Goal: Complete application form: Complete application form

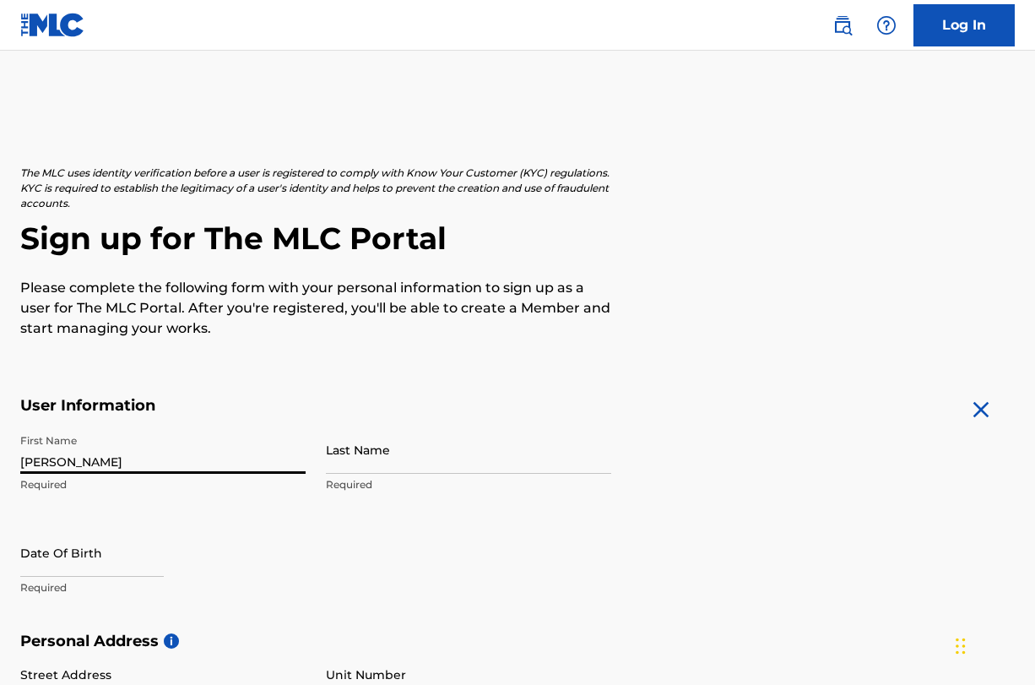
type input "[PERSON_NAME]"
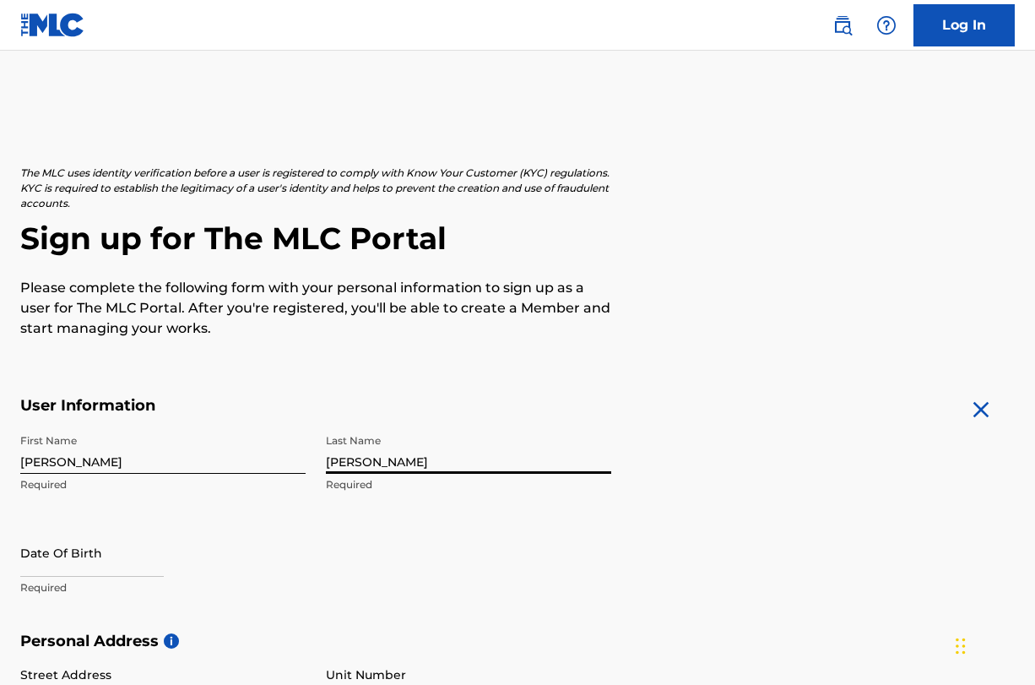
type input "[PERSON_NAME]"
select select "7"
select select "2025"
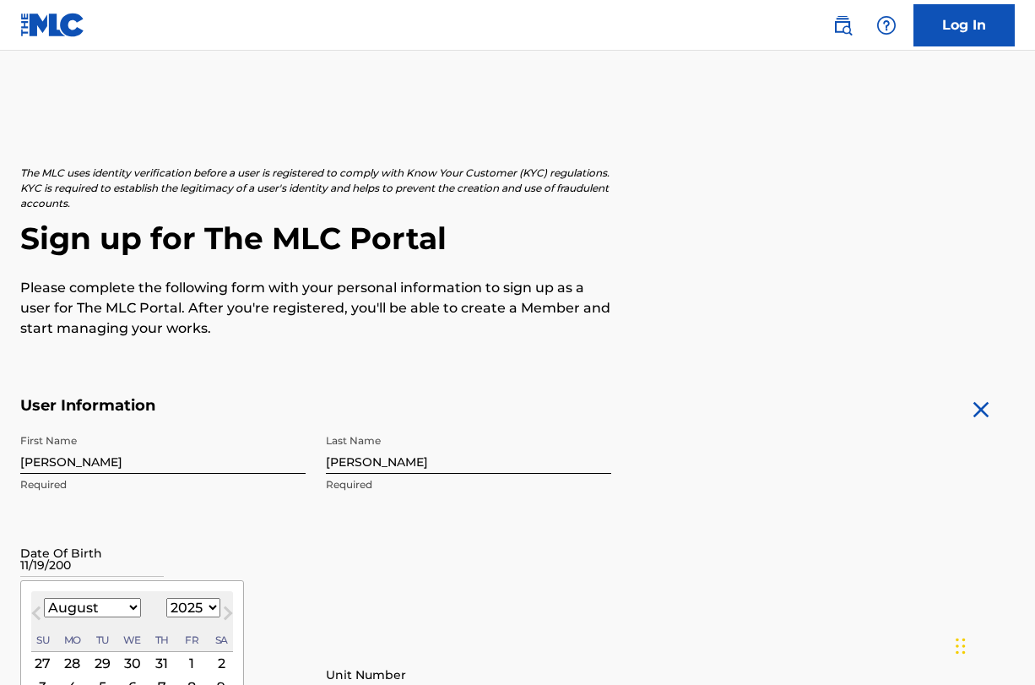
type input "[DATE]"
click at [431, 603] on div "First Name [PERSON_NAME] Required Last Name [PERSON_NAME] Required Date Of Birt…" at bounding box center [315, 529] width 591 height 206
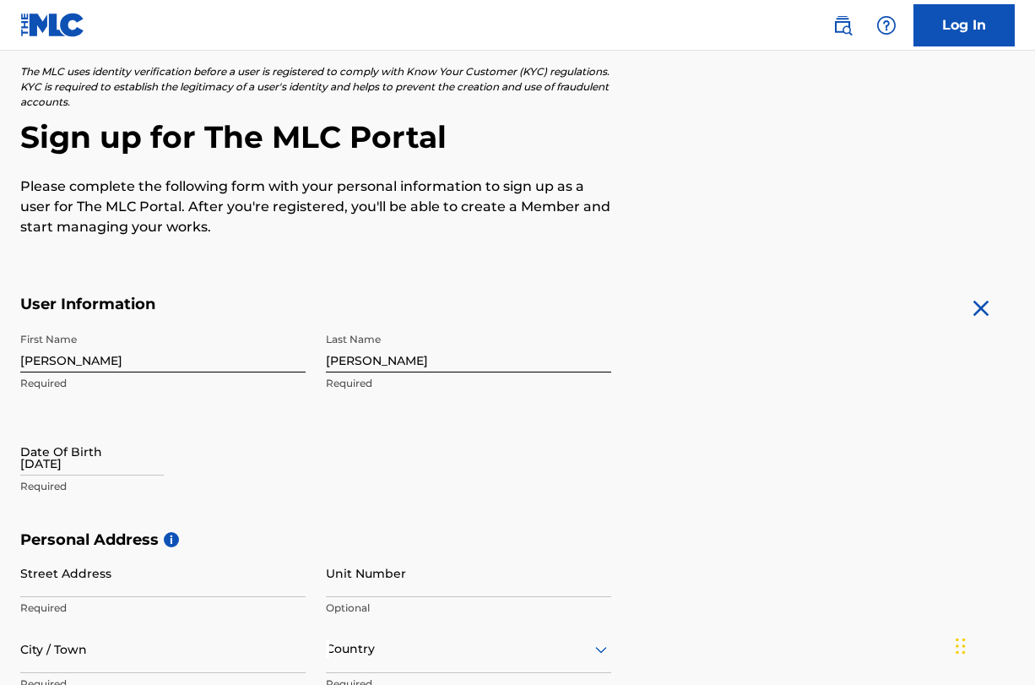
scroll to position [103, 0]
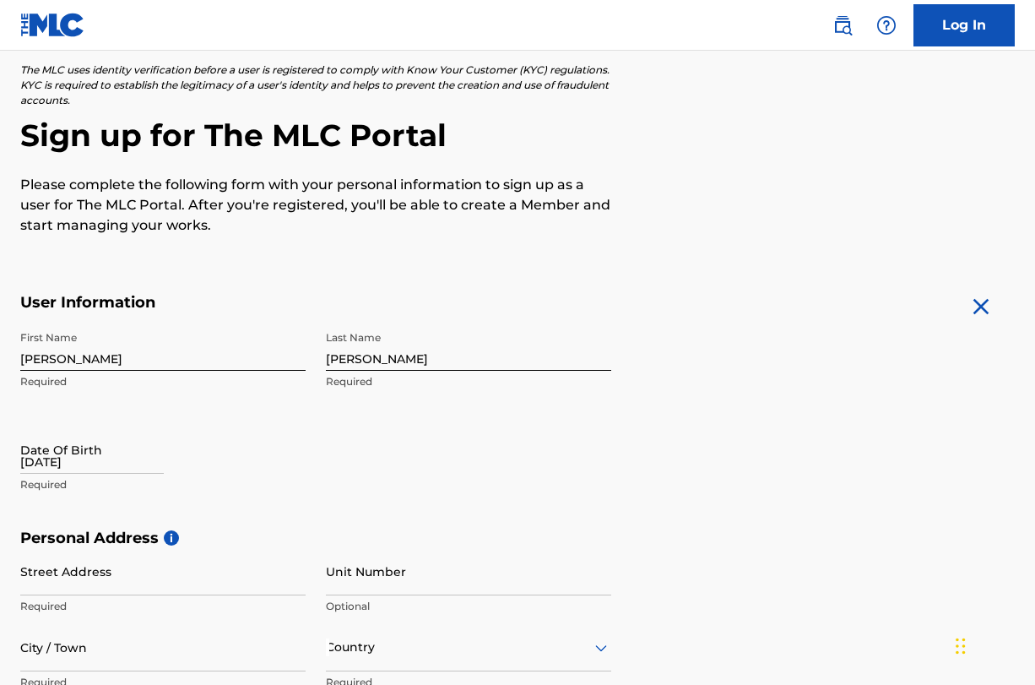
select select "7"
select select "2025"
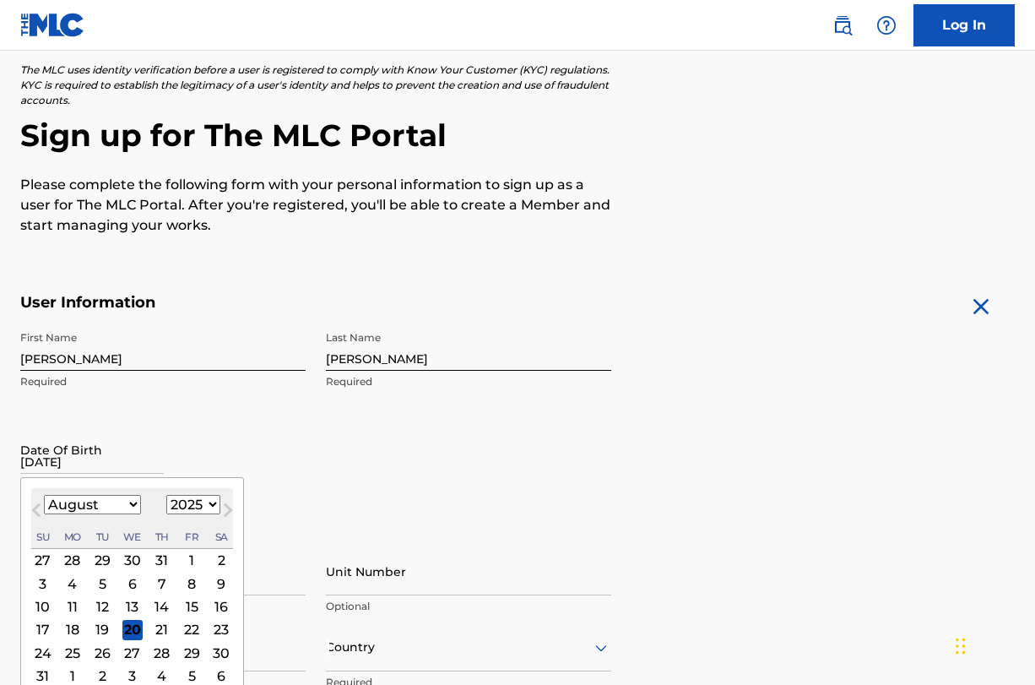
click at [95, 452] on input "[DATE]" at bounding box center [92, 450] width 144 height 48
click at [215, 504] on button "Next Month" at bounding box center [228, 513] width 27 height 27
select select "8"
select select "2001"
select select "10"
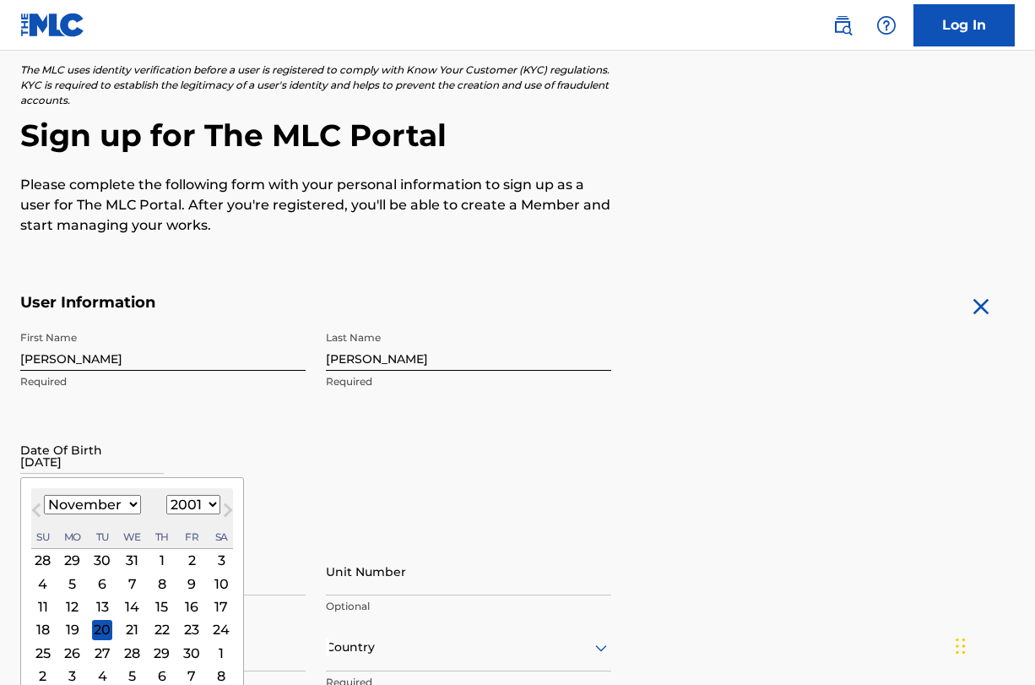
click at [75, 628] on div "19" at bounding box center [73, 629] width 20 height 20
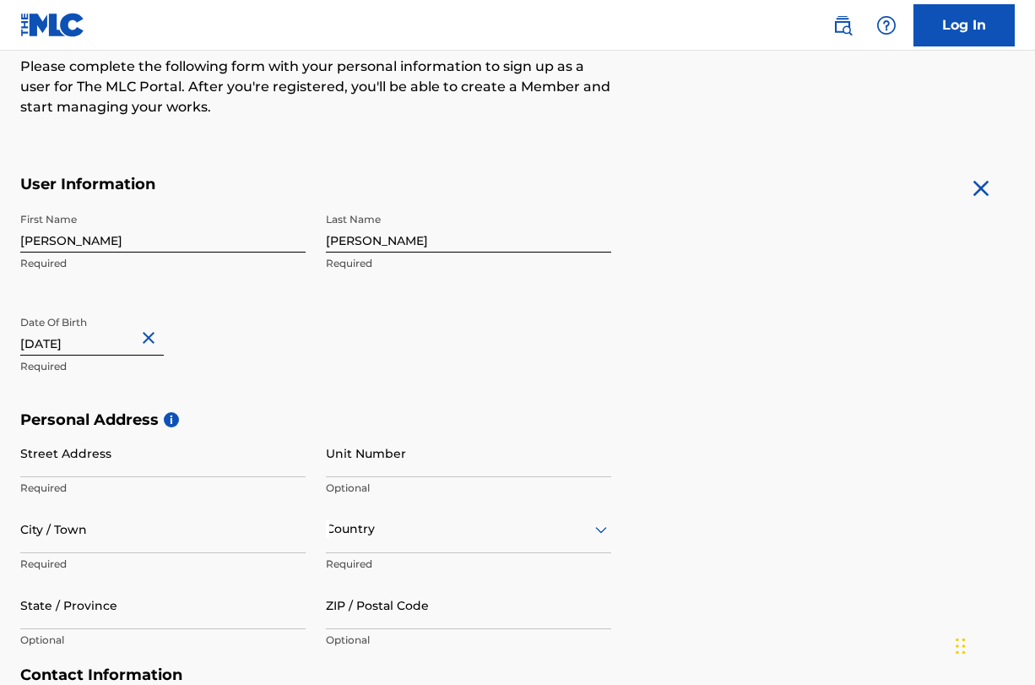
scroll to position [269, 0]
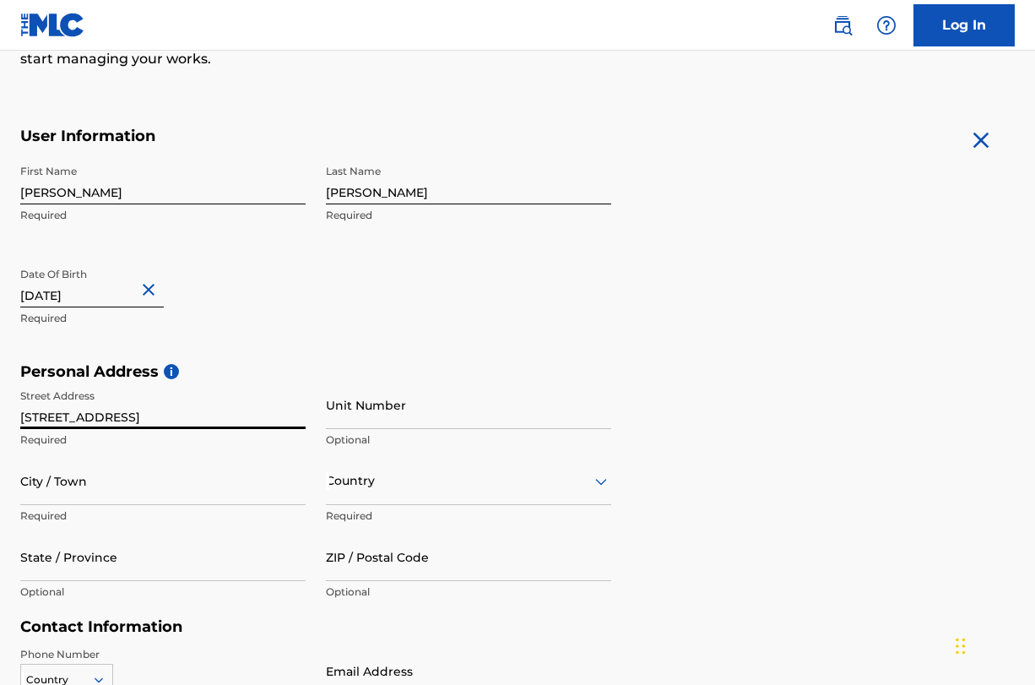
type input "[STREET_ADDRESS]"
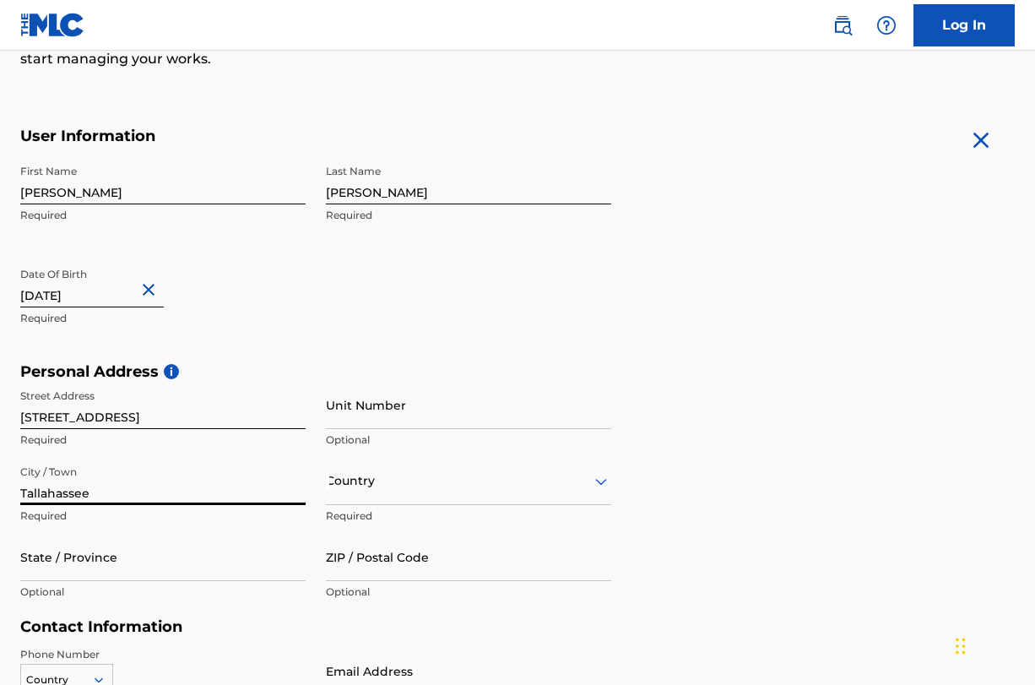
type input "Tallahassee"
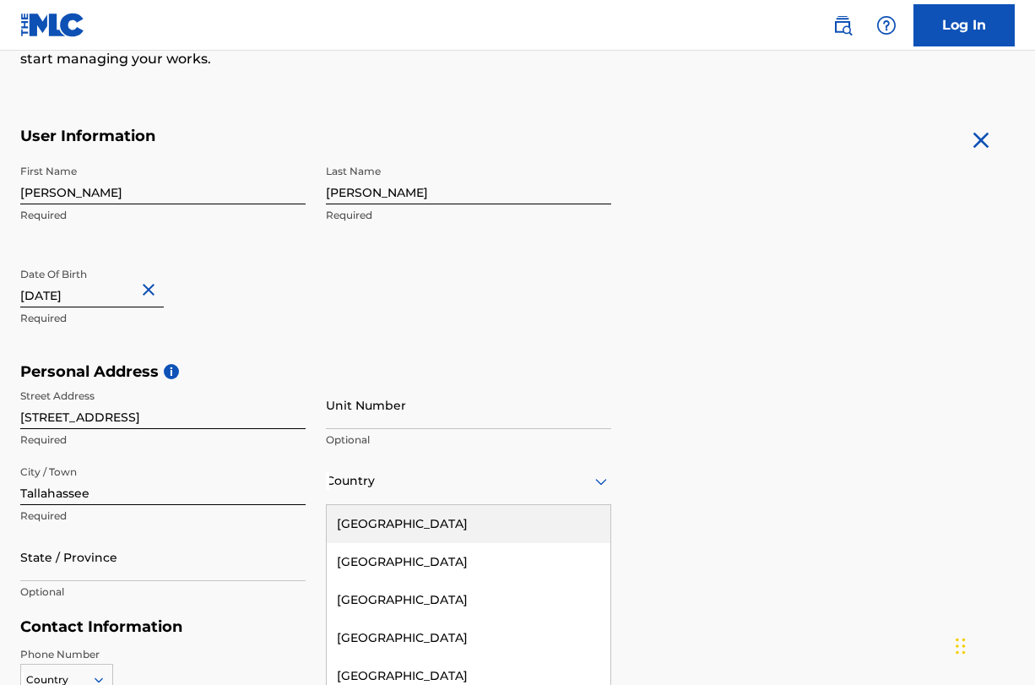
scroll to position [343, 0]
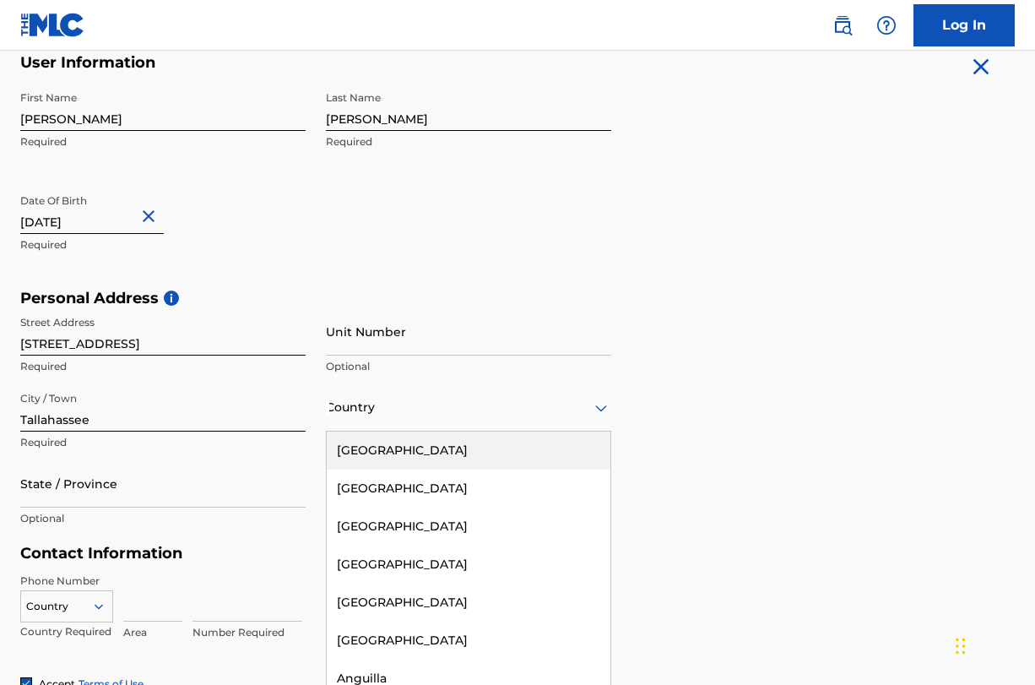
click at [360, 432] on div "[GEOGRAPHIC_DATA], 1 of 223. 223 results available. Use Up and Down to choose o…" at bounding box center [468, 407] width 285 height 48
click at [380, 446] on div "[GEOGRAPHIC_DATA]" at bounding box center [469, 451] width 284 height 38
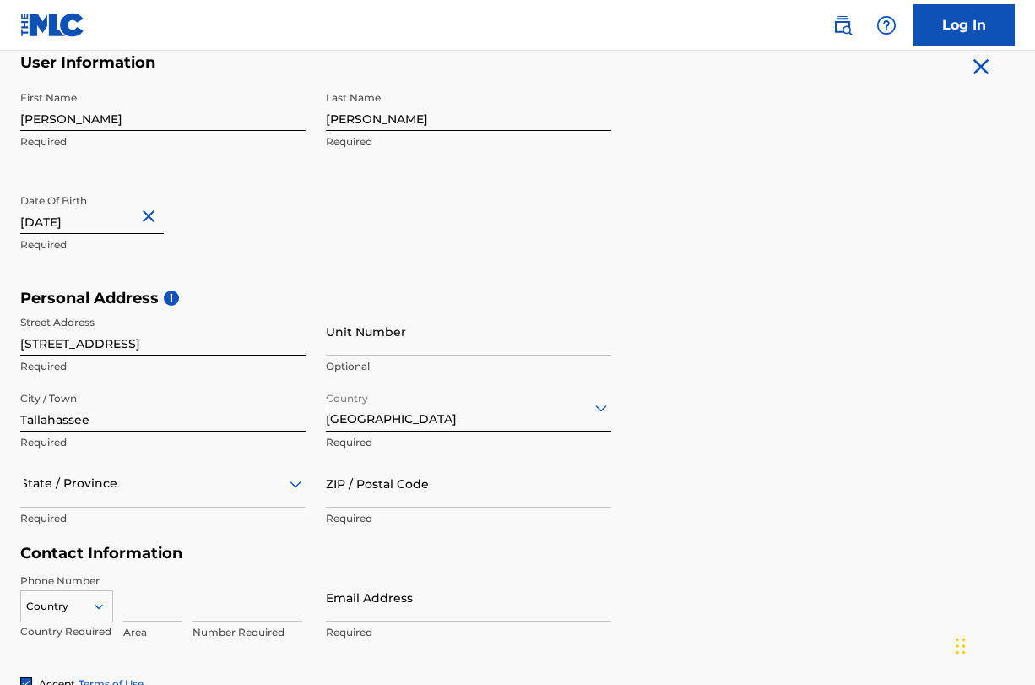
scroll to position [419, 0]
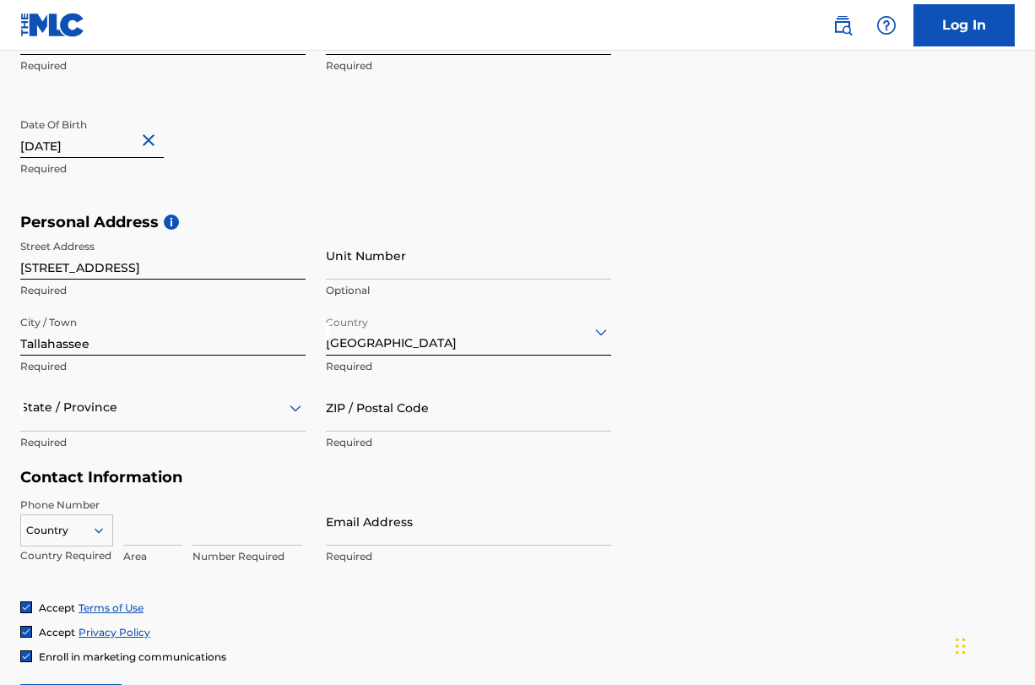
click at [148, 432] on div "State / Province" at bounding box center [162, 407] width 285 height 48
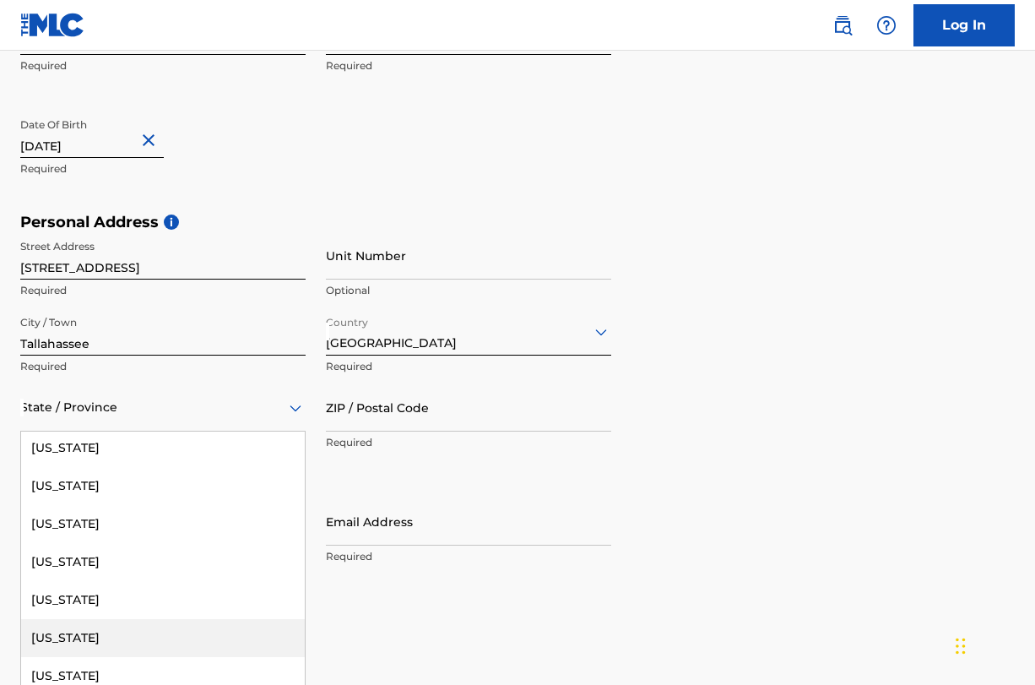
scroll to position [232, 0]
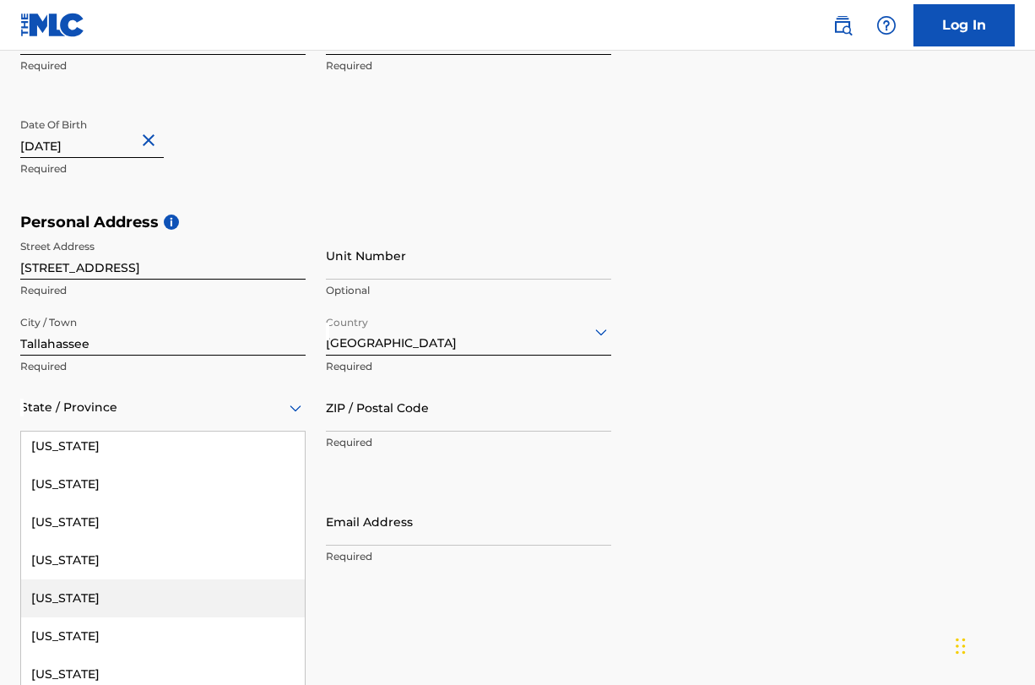
click at [84, 595] on div "[US_STATE]" at bounding box center [163, 598] width 284 height 38
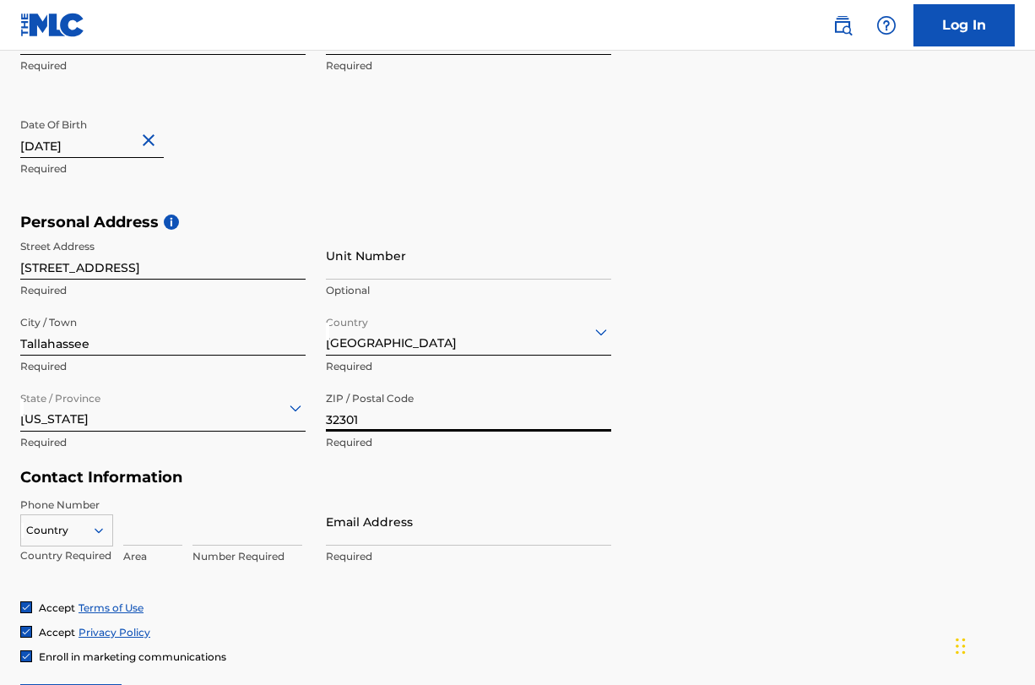
type input "32301"
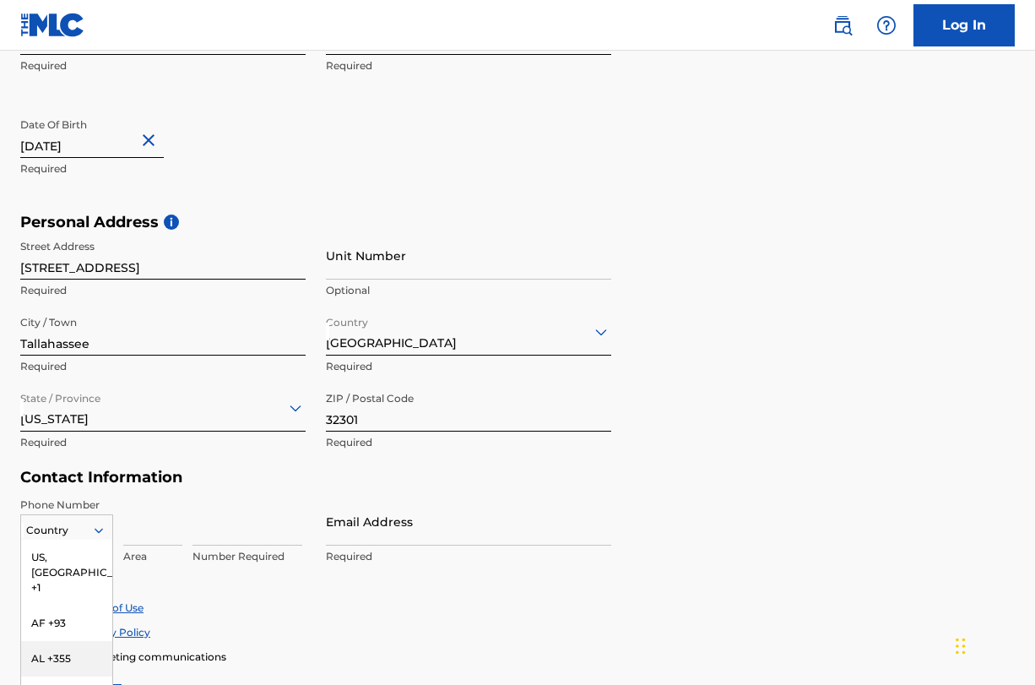
scroll to position [526, 0]
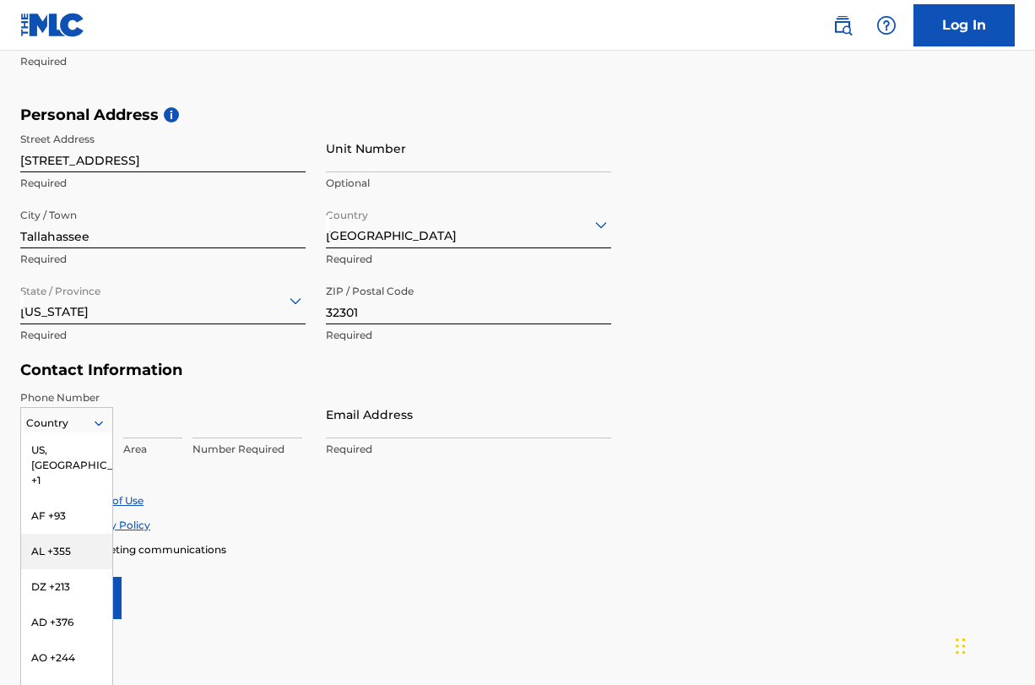
click at [58, 432] on div "AL +355, 3 of 216. 216 results available. Use Up and Down to choose options, pr…" at bounding box center [66, 419] width 93 height 25
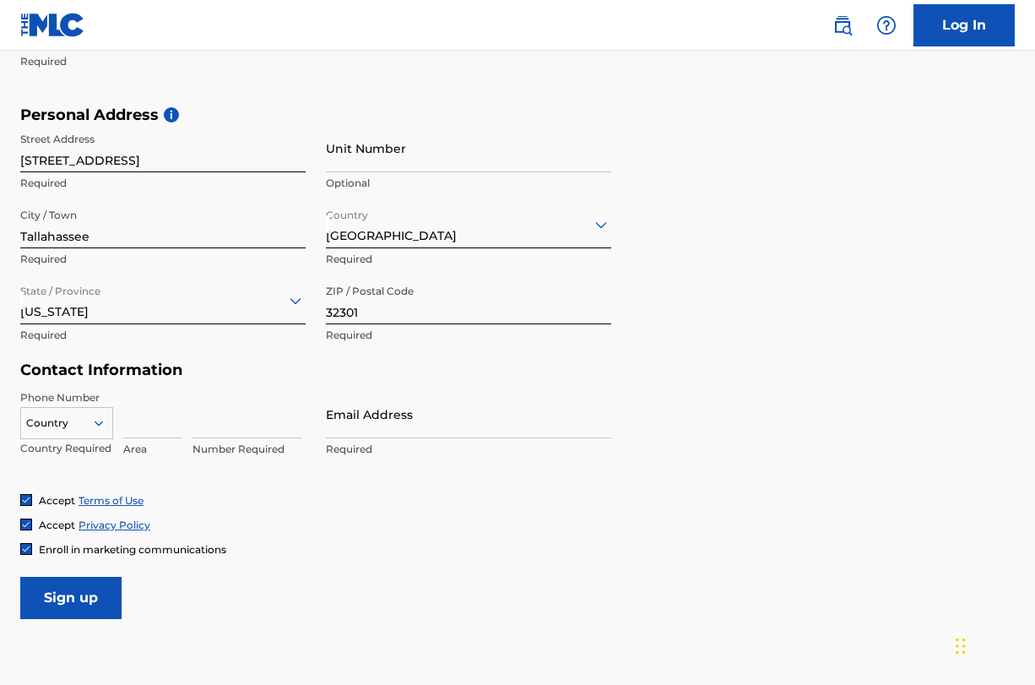
click at [315, 499] on div "Accept Terms of Use" at bounding box center [517, 500] width 995 height 14
type input "5418916672"
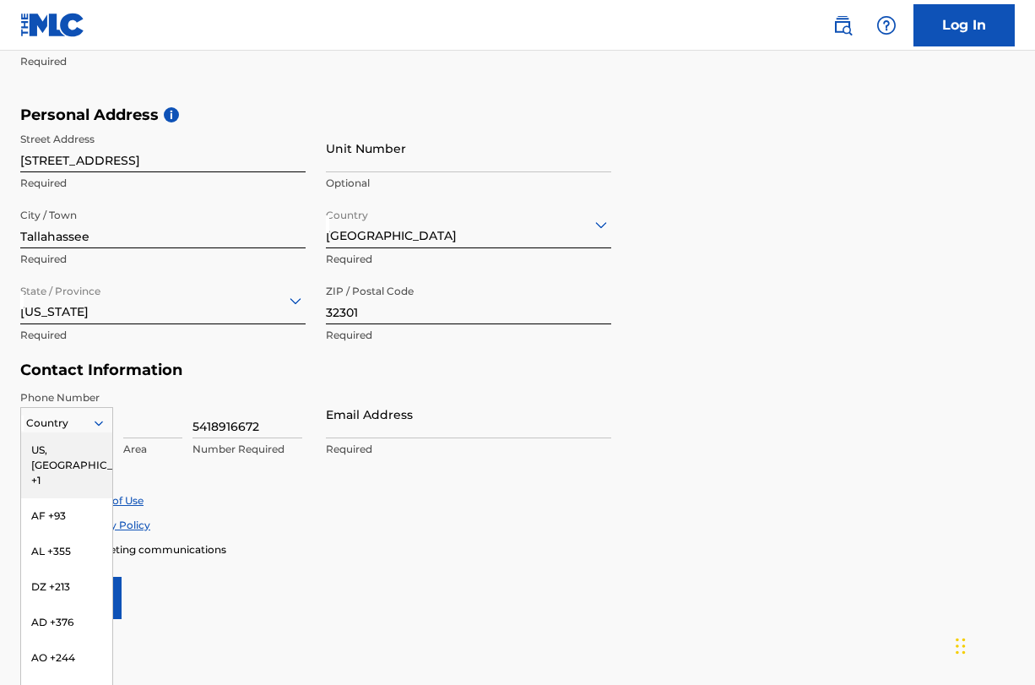
click at [83, 408] on div "Country" at bounding box center [66, 423] width 93 height 32
click at [63, 442] on div "US, [GEOGRAPHIC_DATA] +1" at bounding box center [66, 465] width 91 height 66
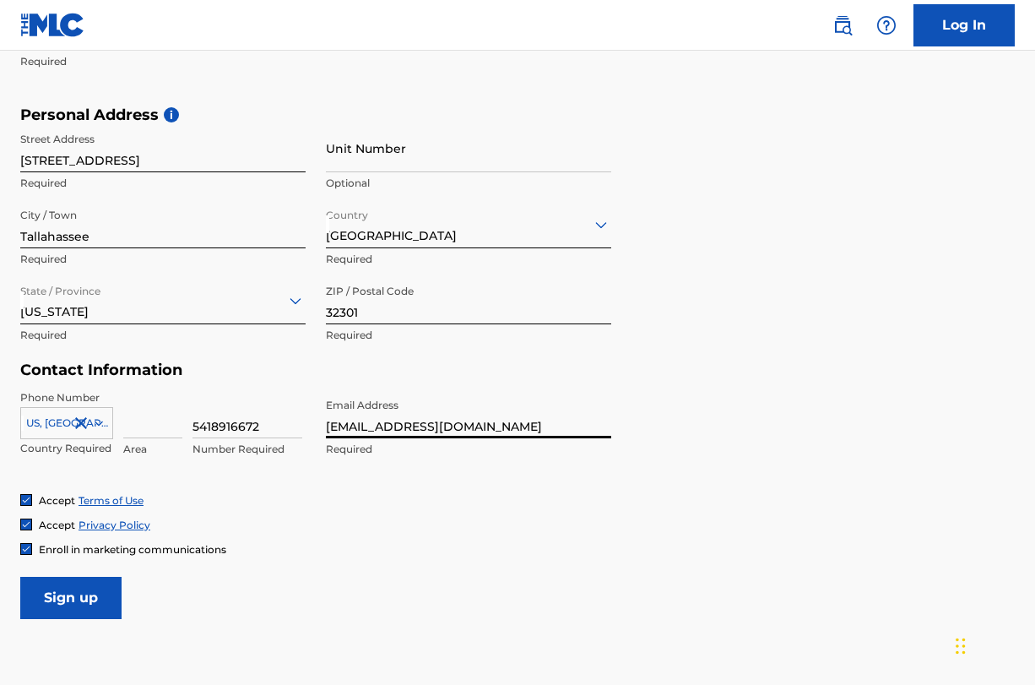
type input "[EMAIL_ADDRESS][DOMAIN_NAME]"
click at [83, 599] on input "Sign up" at bounding box center [70, 598] width 101 height 42
type input "1"
click at [154, 410] on input at bounding box center [152, 414] width 59 height 48
click at [281, 427] on input "5418916672" at bounding box center [248, 414] width 110 height 48
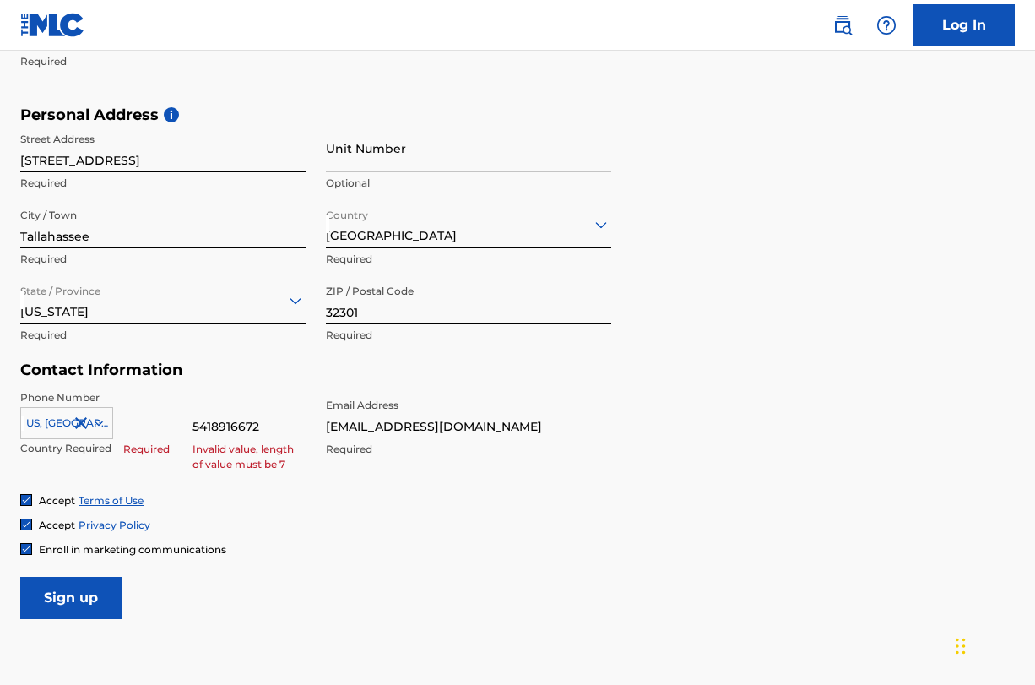
drag, startPoint x: 269, startPoint y: 427, endPoint x: 167, endPoint y: 421, distance: 101.5
click at [166, 422] on div "US, [GEOGRAPHIC_DATA] +1 Country Required Required 5418916672 Invalid value, le…" at bounding box center [162, 428] width 285 height 76
click at [149, 421] on input at bounding box center [152, 414] width 59 height 48
type input "541"
click at [227, 435] on input at bounding box center [248, 414] width 110 height 48
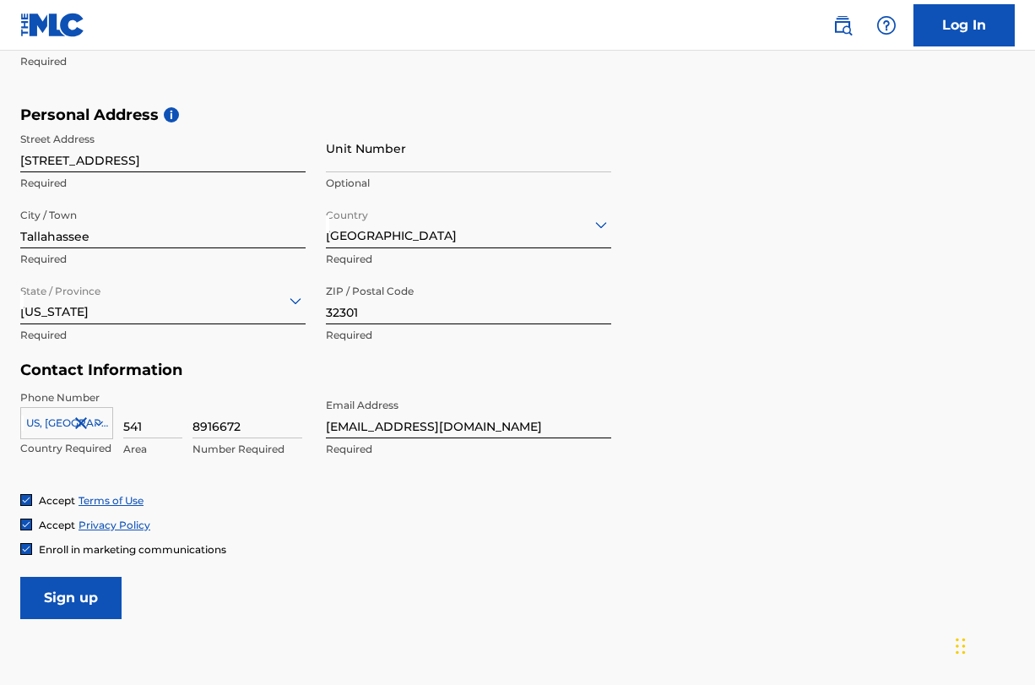
type input "8916672"
click at [84, 594] on input "Sign up" at bounding box center [70, 598] width 101 height 42
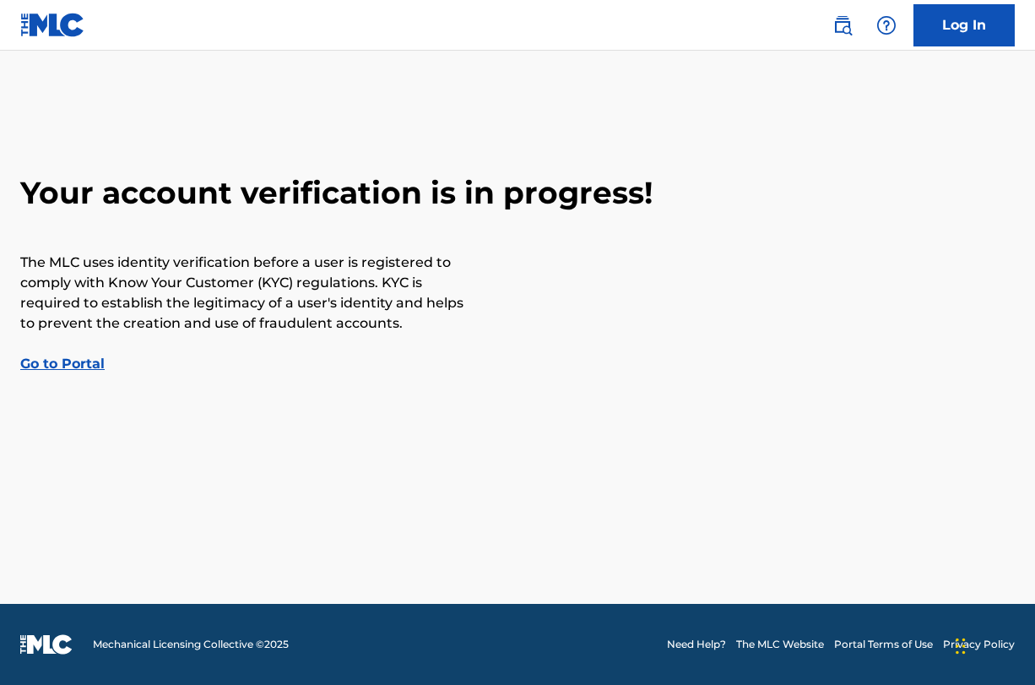
click at [83, 367] on link "Go to Portal" at bounding box center [62, 364] width 84 height 16
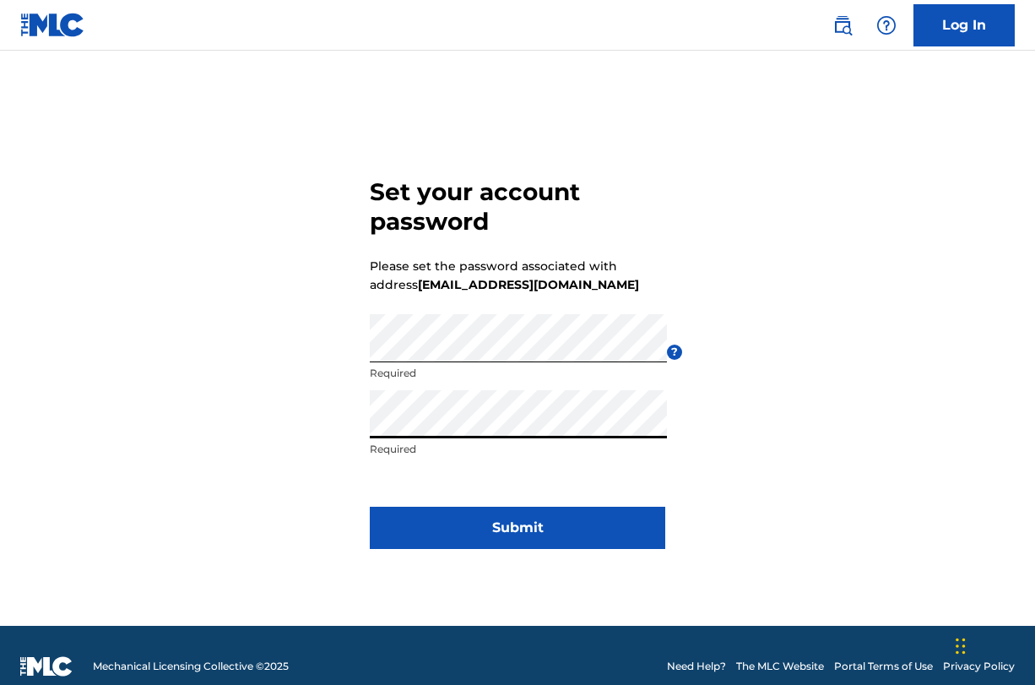
click at [453, 520] on button "Submit" at bounding box center [518, 528] width 296 height 42
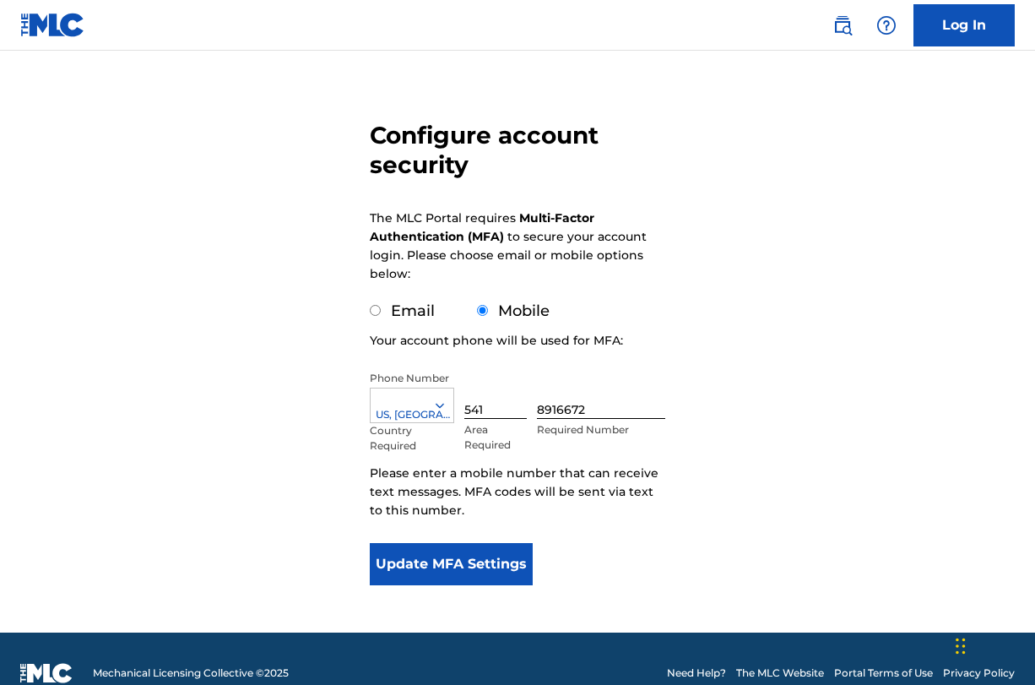
scroll to position [101, 0]
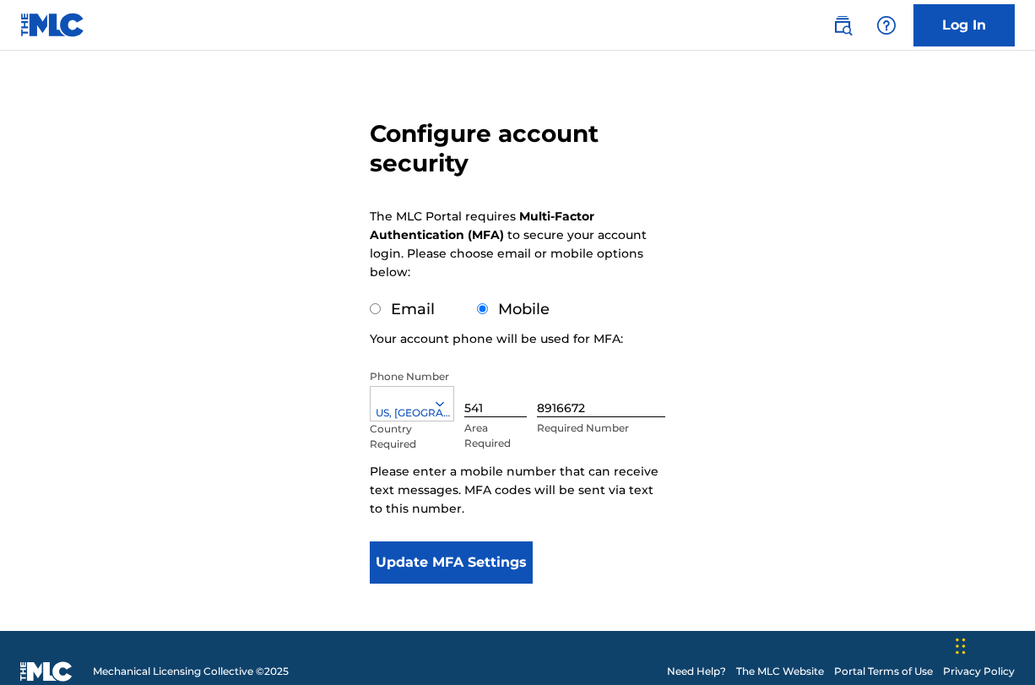
click at [376, 312] on input "Email" at bounding box center [375, 308] width 11 height 11
radio input "true"
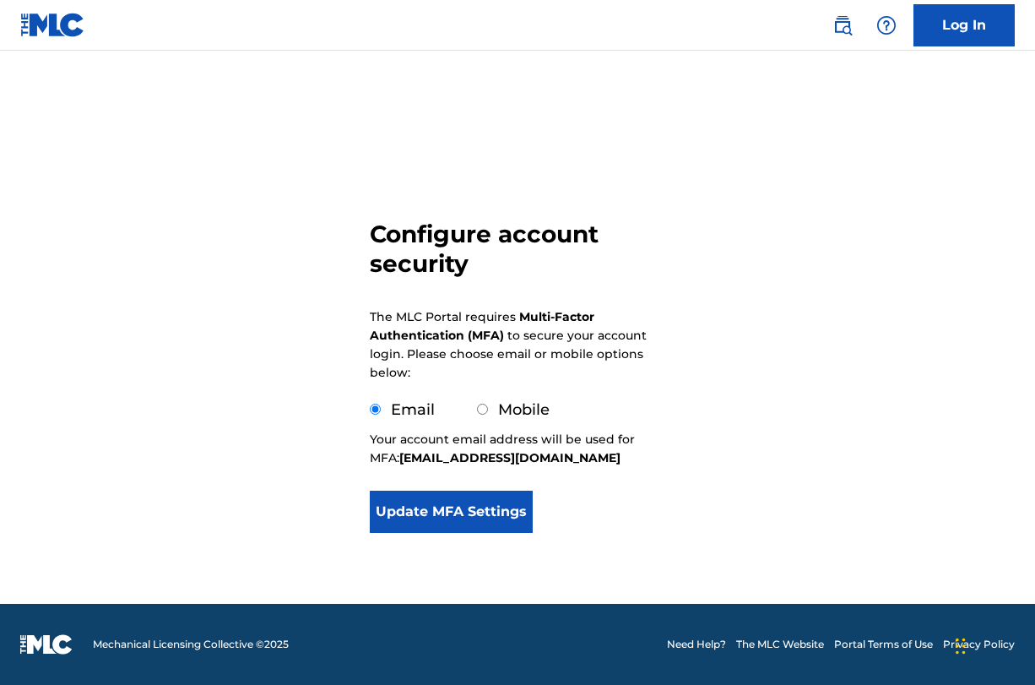
click at [493, 509] on button "Update MFA Settings" at bounding box center [451, 512] width 163 height 42
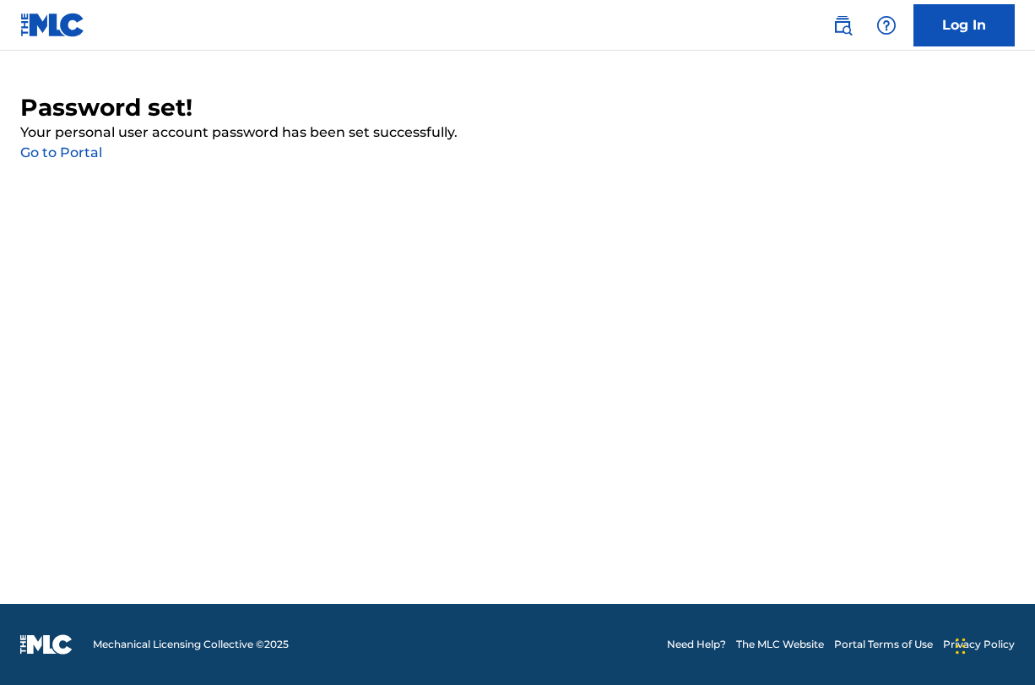
click at [71, 150] on link "Go to Portal" at bounding box center [61, 152] width 82 height 16
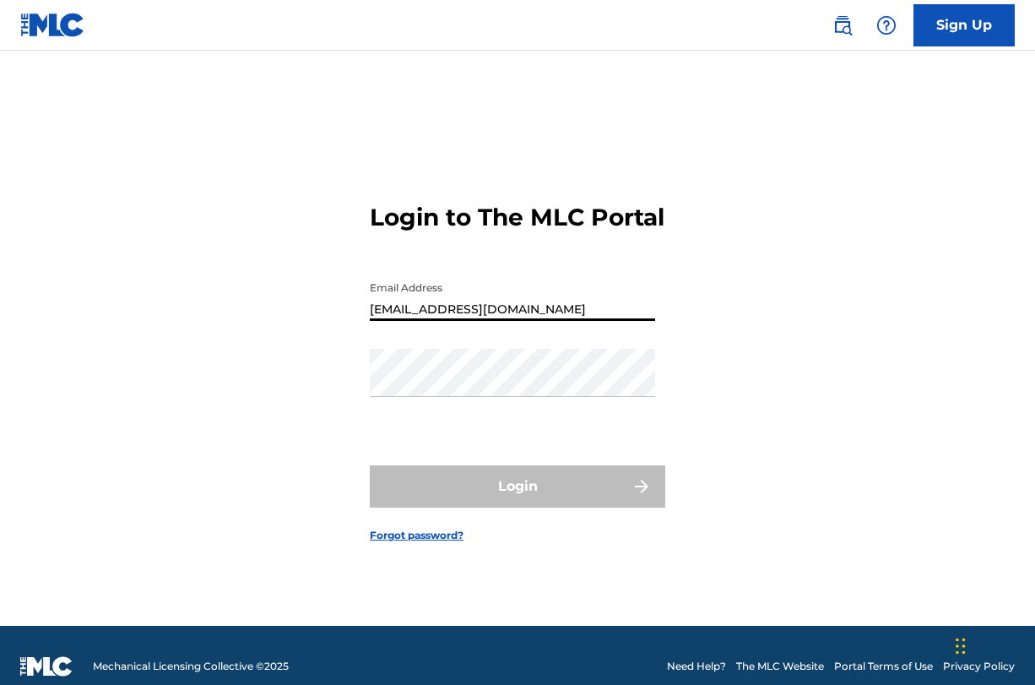
type input "[EMAIL_ADDRESS][DOMAIN_NAME]"
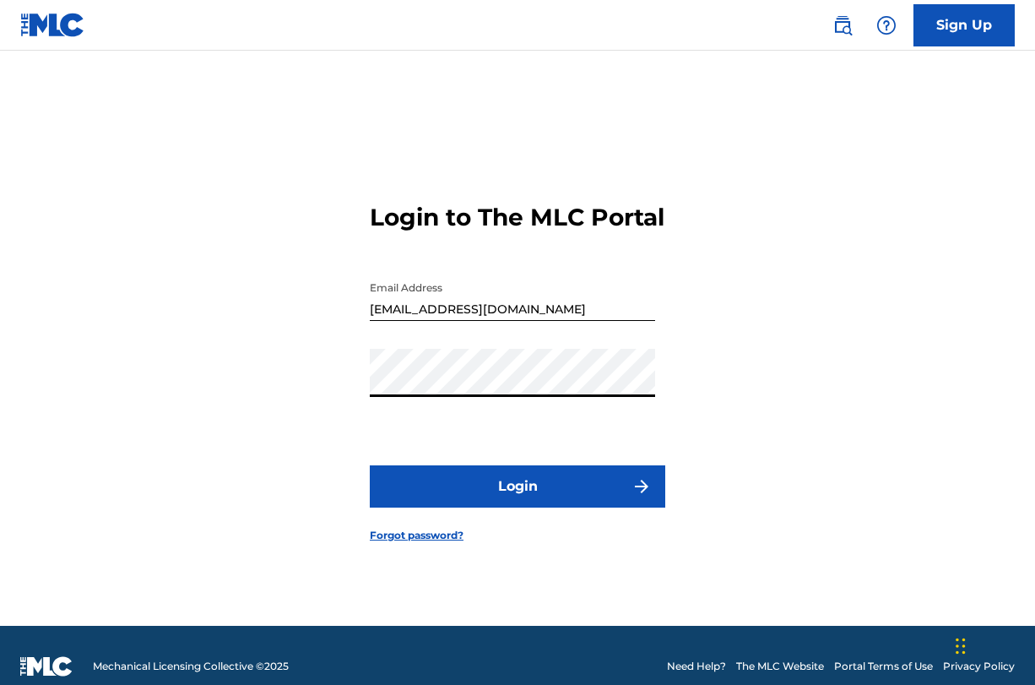
click at [485, 500] on button "Login" at bounding box center [518, 486] width 296 height 42
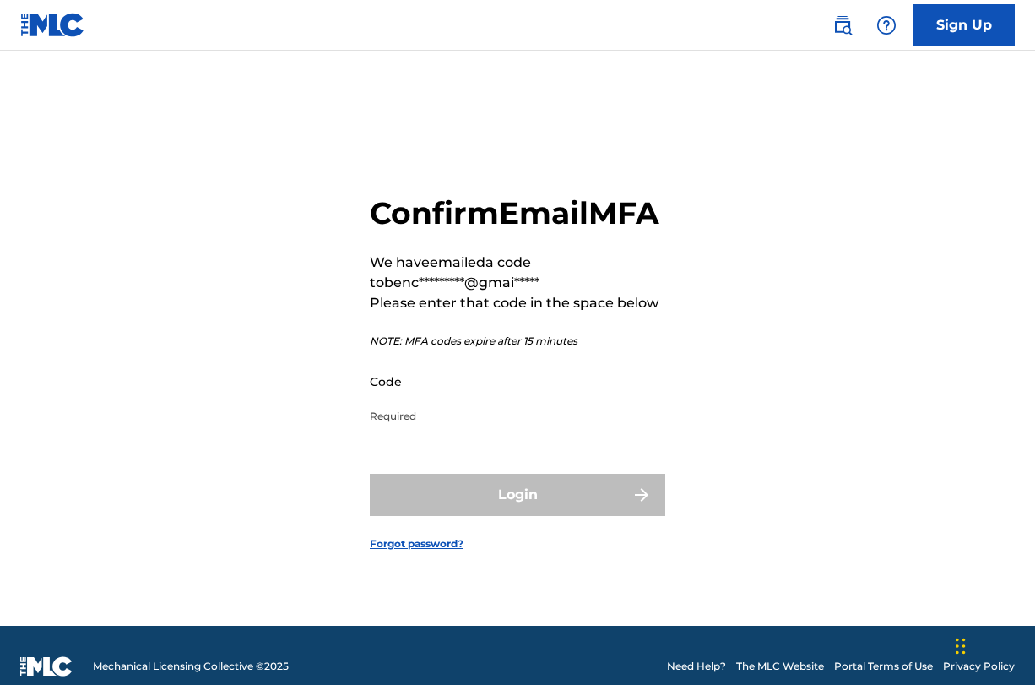
click at [432, 405] on input "Code" at bounding box center [512, 381] width 285 height 48
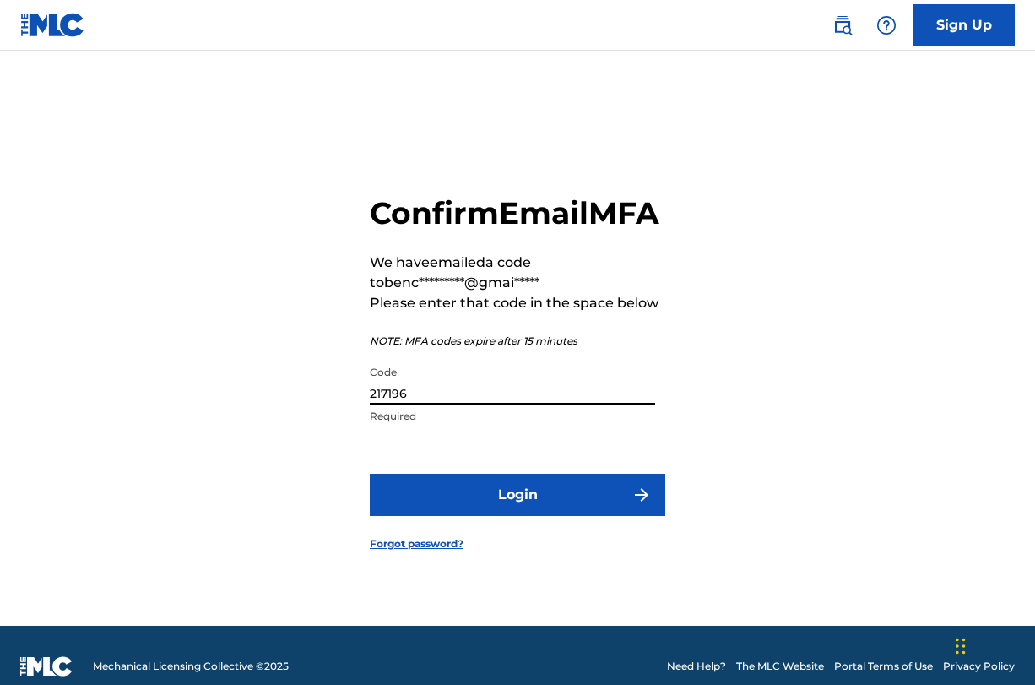
type input "217196"
click at [577, 508] on button "Login" at bounding box center [518, 495] width 296 height 42
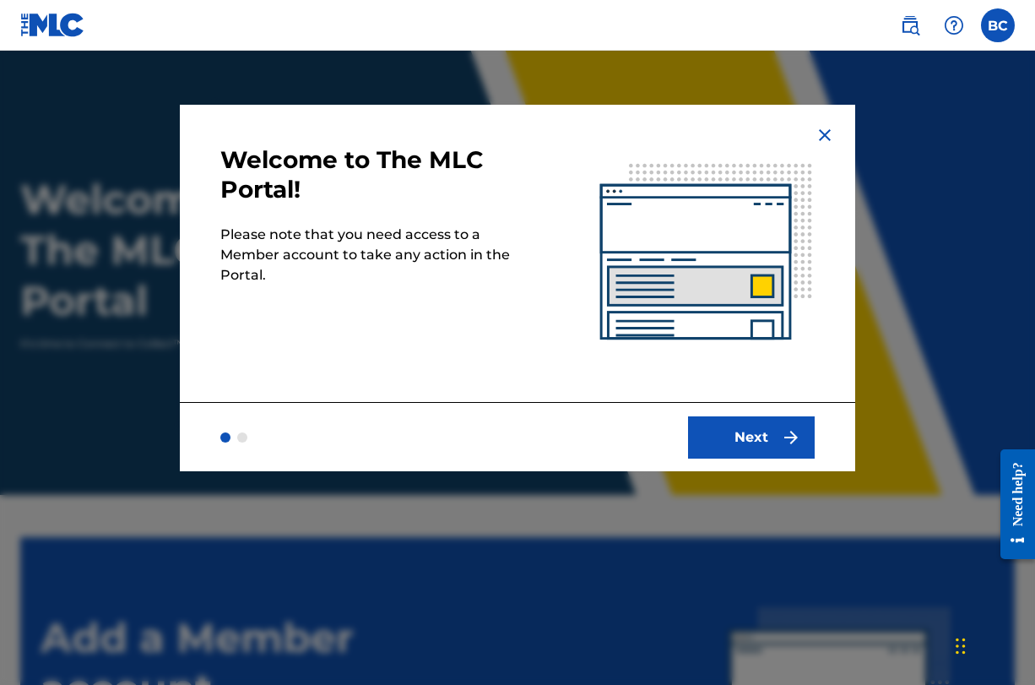
click at [749, 419] on button "Next" at bounding box center [751, 437] width 127 height 42
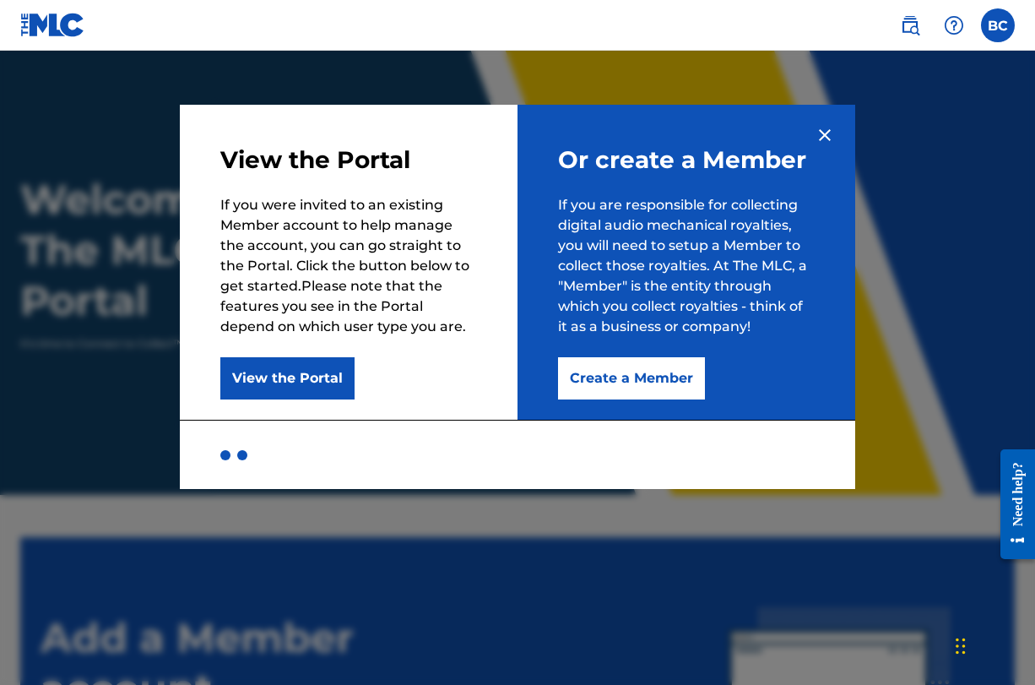
click at [657, 380] on button "Create a Member" at bounding box center [631, 378] width 147 height 42
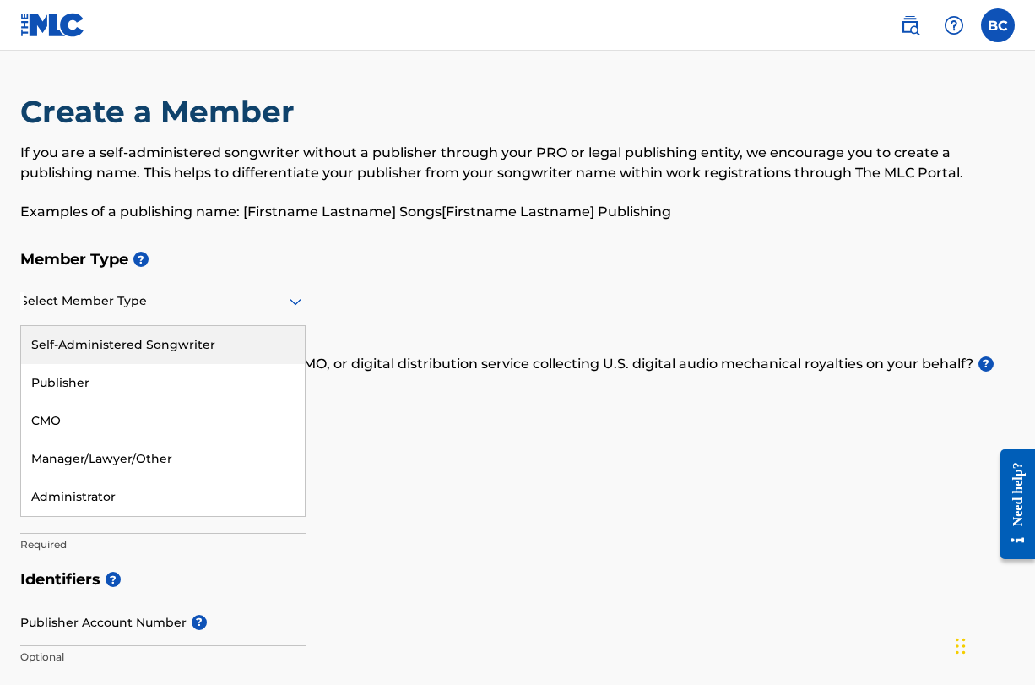
click at [181, 312] on div "Select Member Type" at bounding box center [162, 302] width 285 height 48
click at [172, 340] on div "Self-Administered Songwriter" at bounding box center [163, 345] width 284 height 38
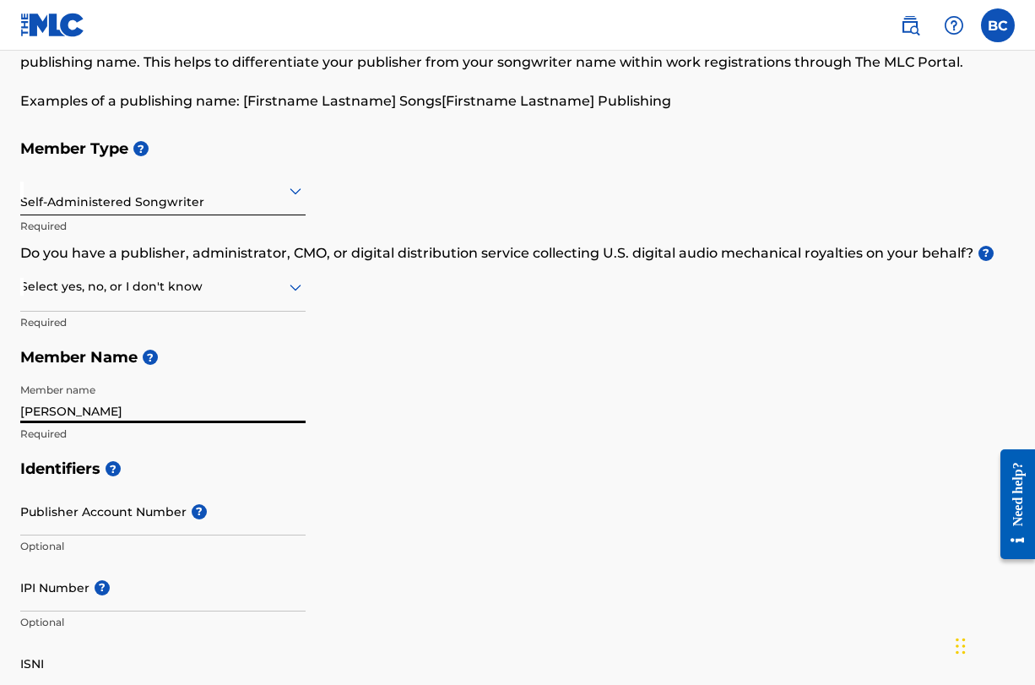
scroll to position [114, 0]
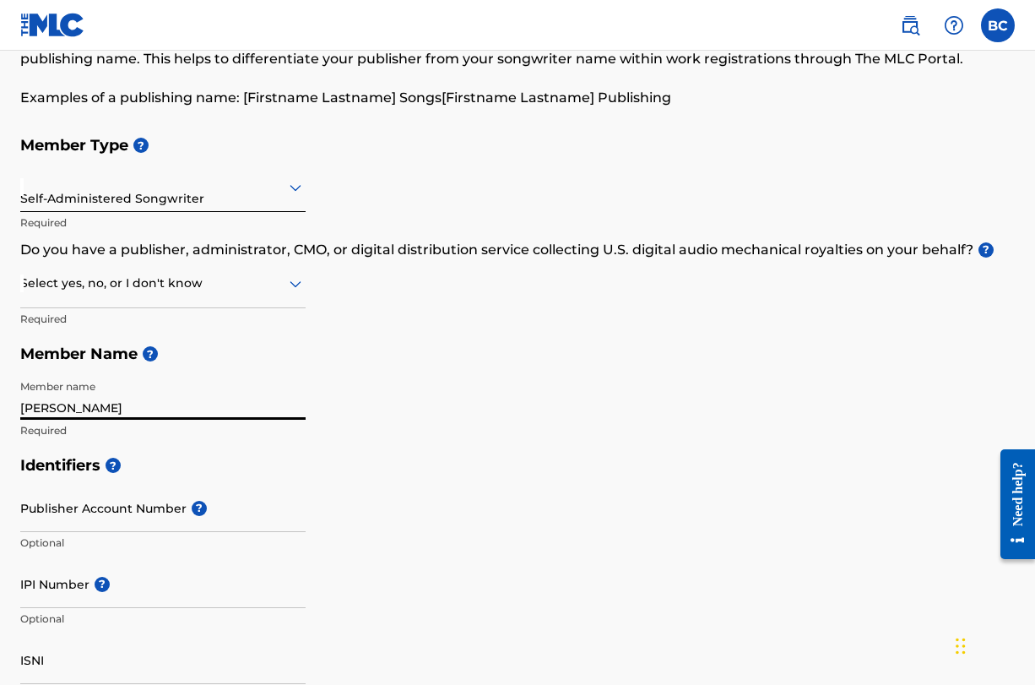
type input "Ben Carringer"
click at [117, 520] on input "Publisher Account Number ?" at bounding box center [162, 508] width 285 height 48
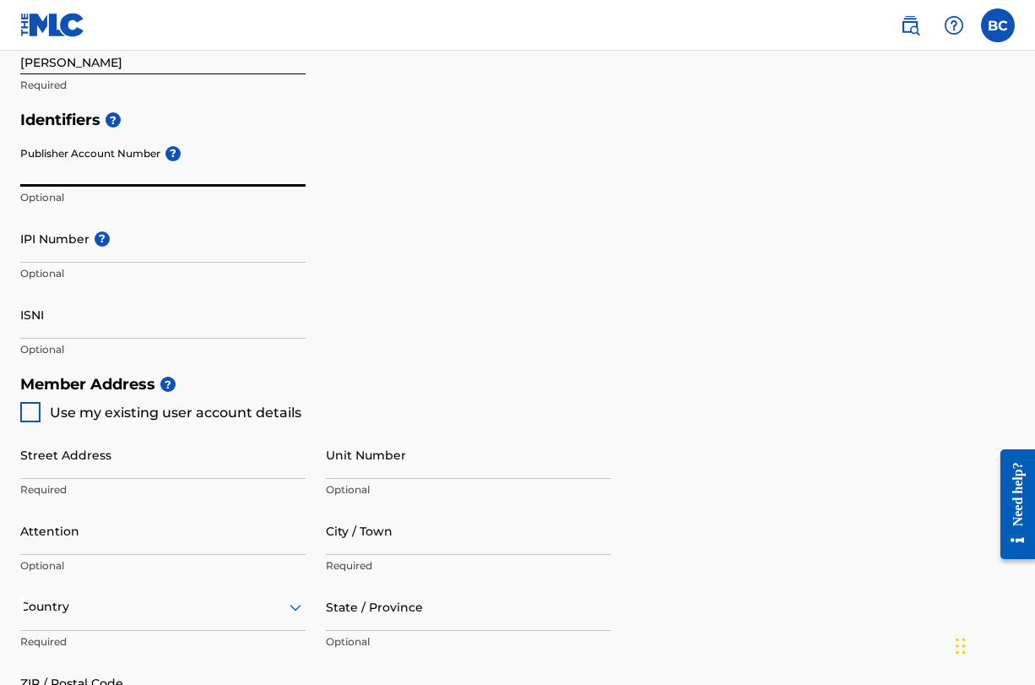
scroll to position [472, 0]
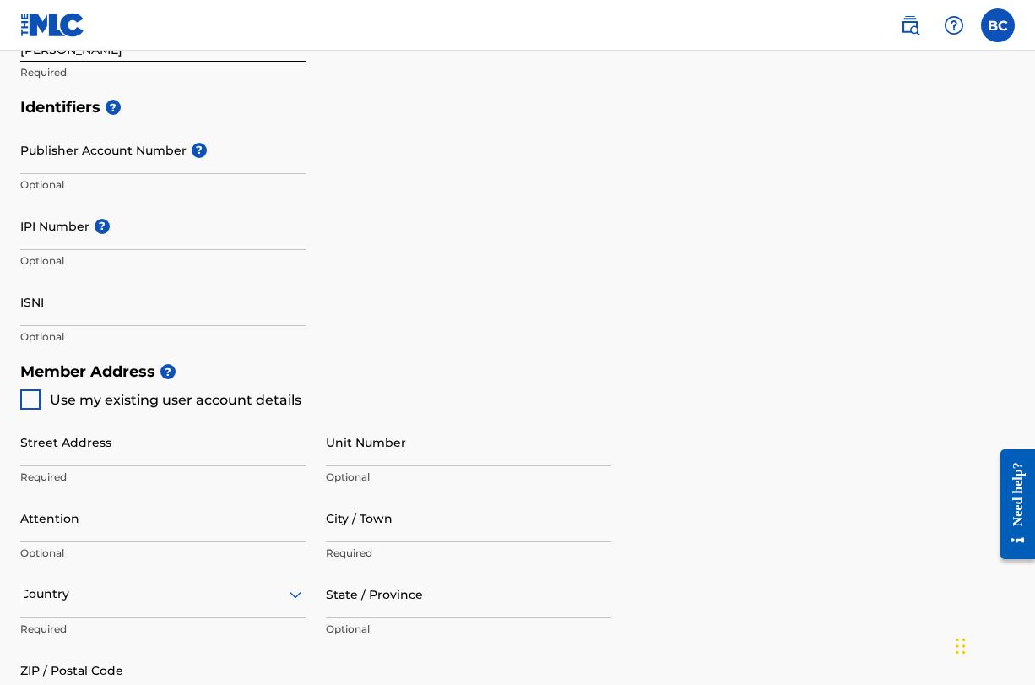
click at [35, 399] on div at bounding box center [30, 399] width 20 height 20
type input "[STREET_ADDRESS]"
type input "Tallahassee"
type input "[US_STATE]"
type input "32301"
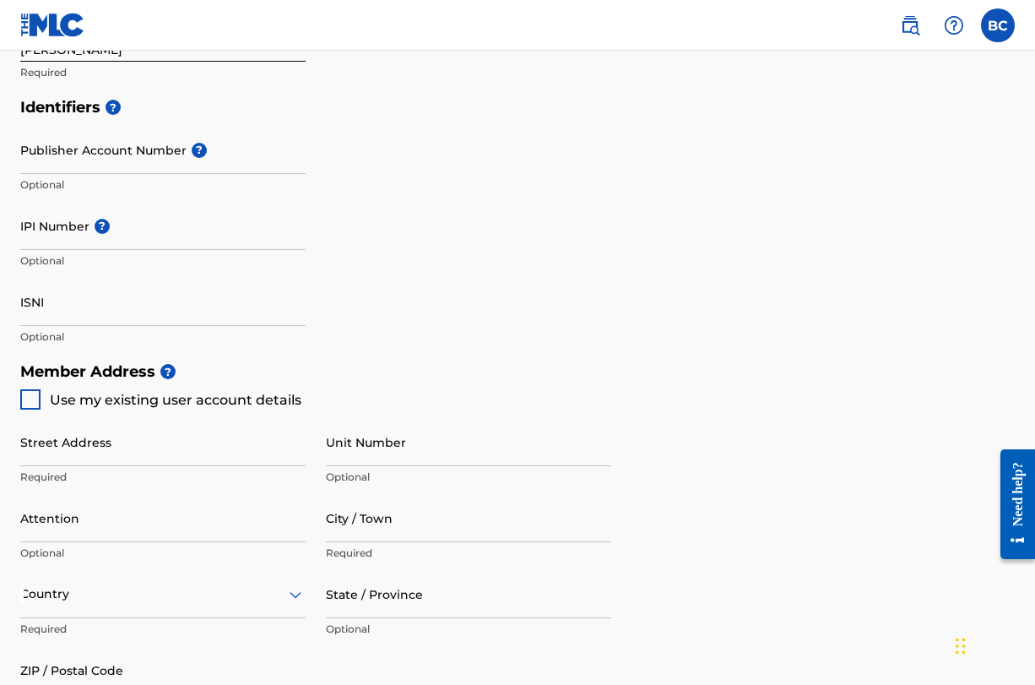
type input "541"
type input "8916672"
type input "[EMAIL_ADDRESS][DOMAIN_NAME]"
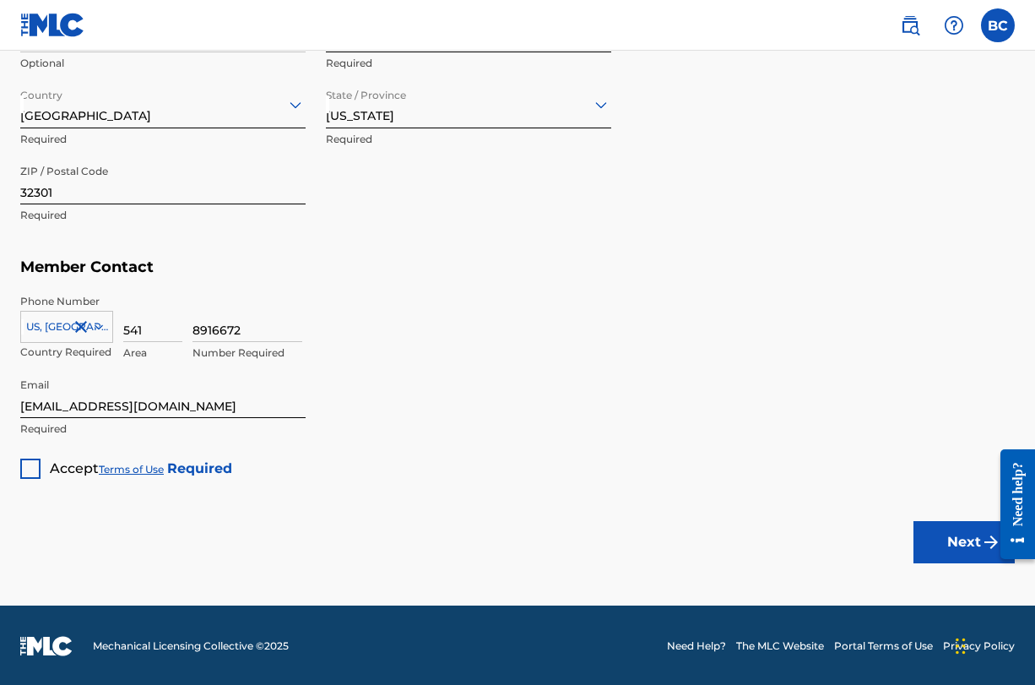
scroll to position [961, 0]
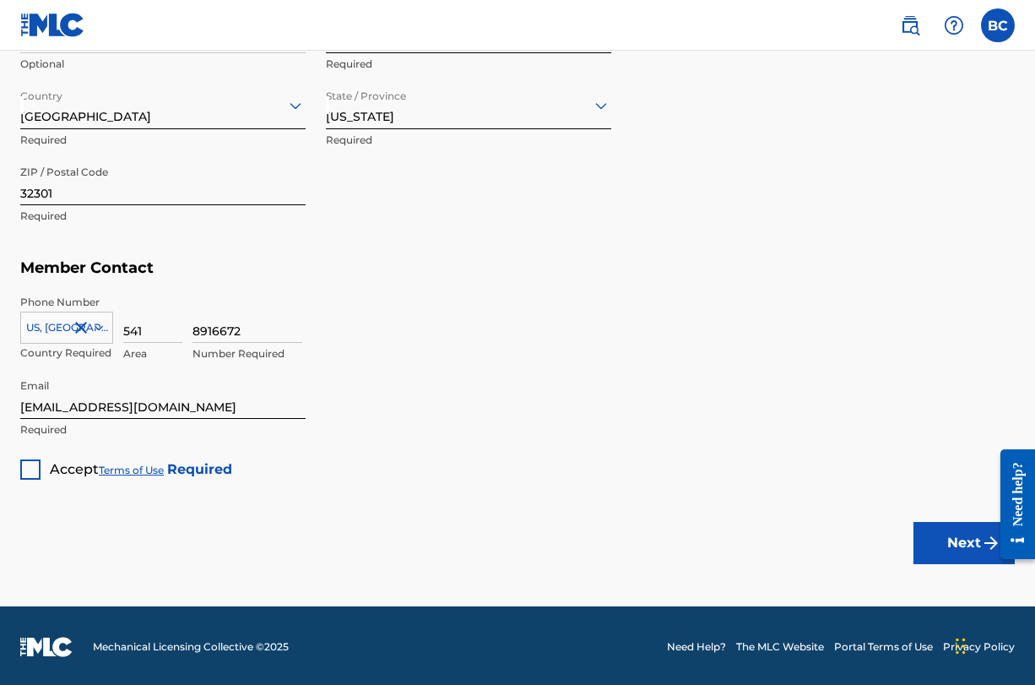
click at [30, 465] on div at bounding box center [30, 469] width 20 height 20
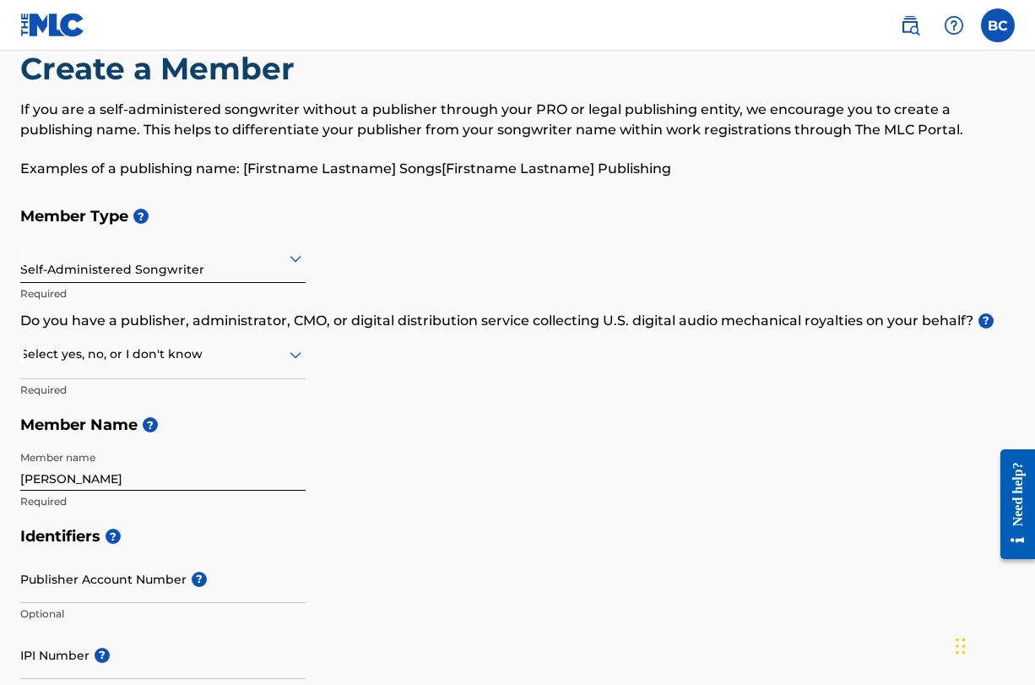
scroll to position [46, 0]
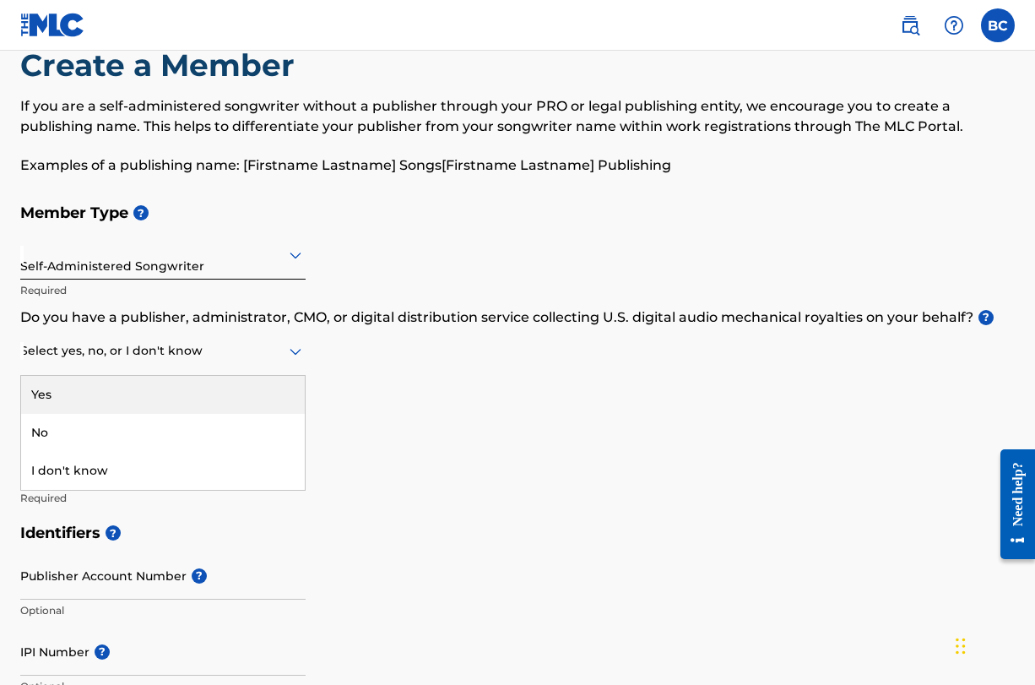
click at [284, 358] on div at bounding box center [162, 350] width 285 height 21
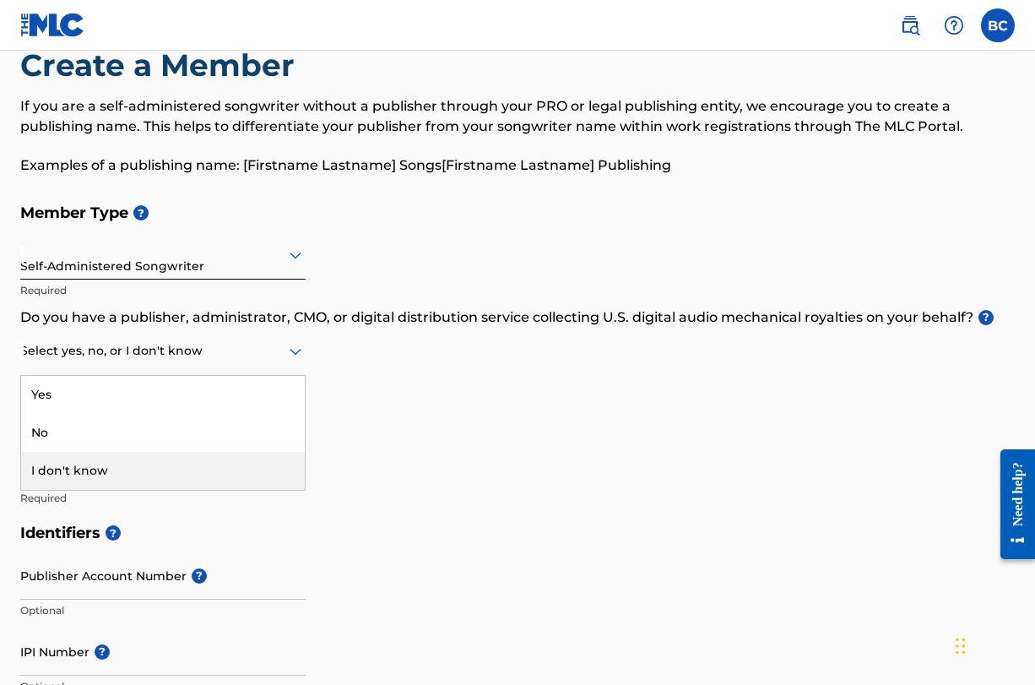
click at [174, 461] on div "I don't know" at bounding box center [163, 471] width 284 height 38
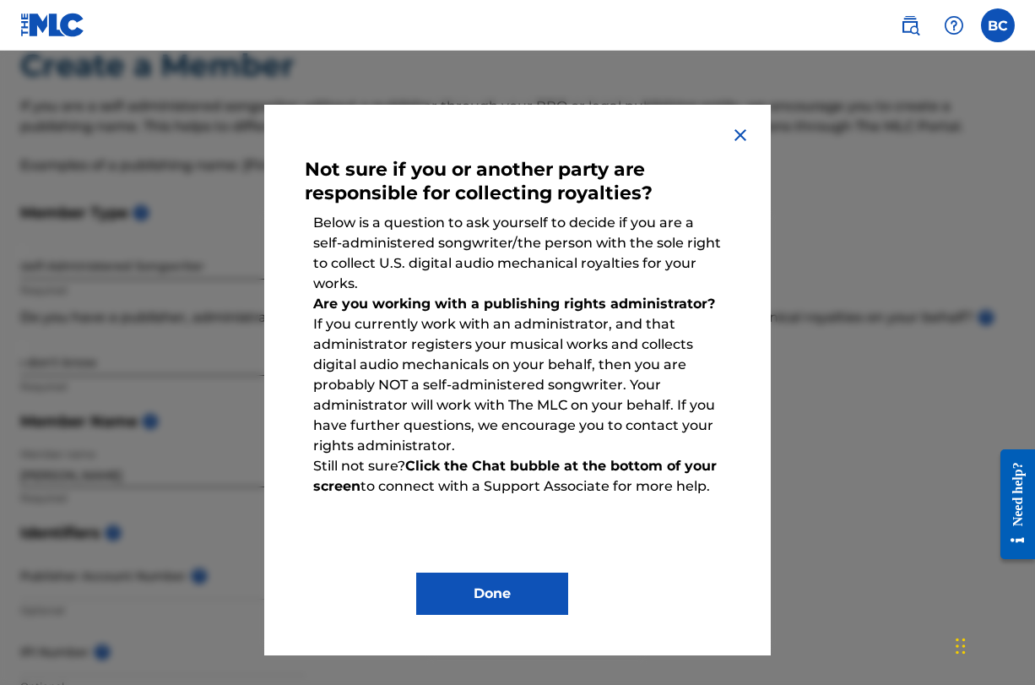
click at [736, 125] on img at bounding box center [741, 135] width 20 height 20
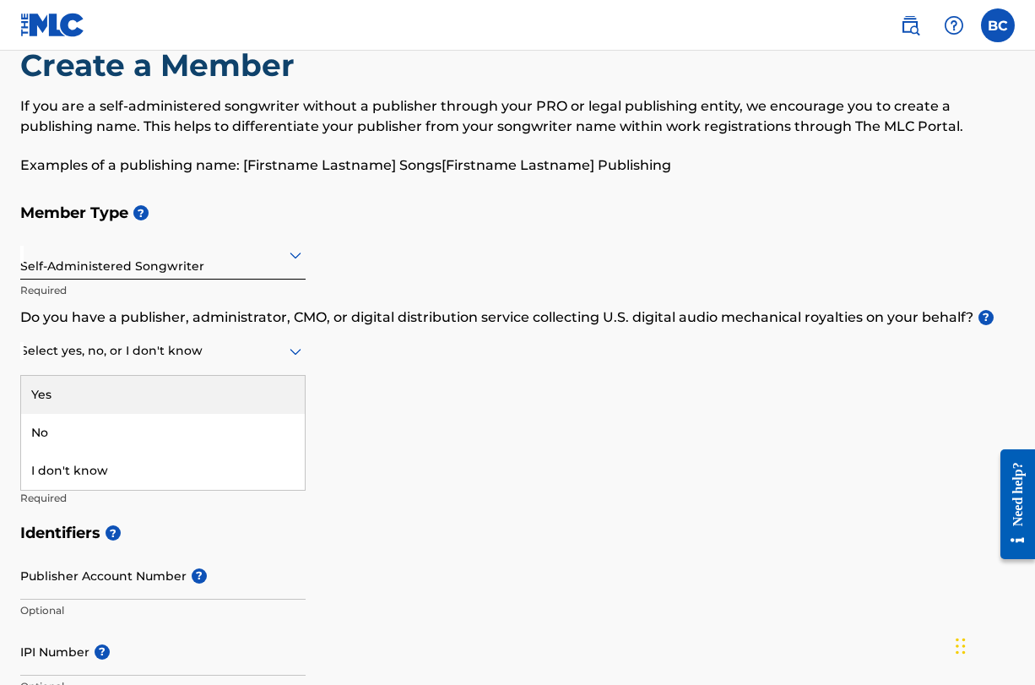
click at [274, 347] on div at bounding box center [162, 350] width 285 height 21
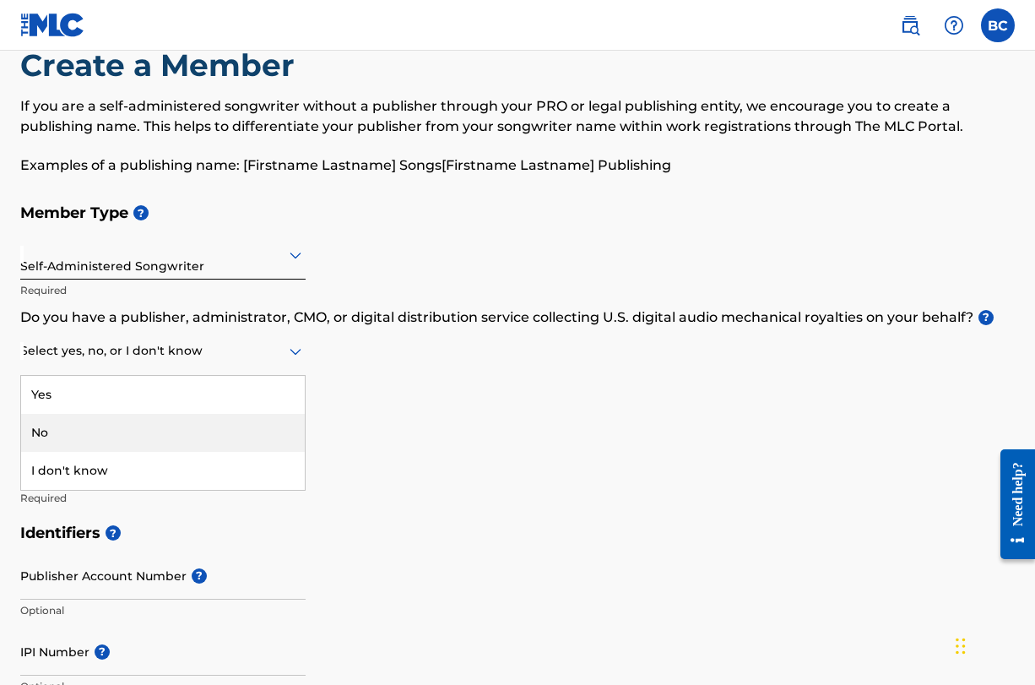
click at [131, 421] on div "No" at bounding box center [163, 433] width 284 height 38
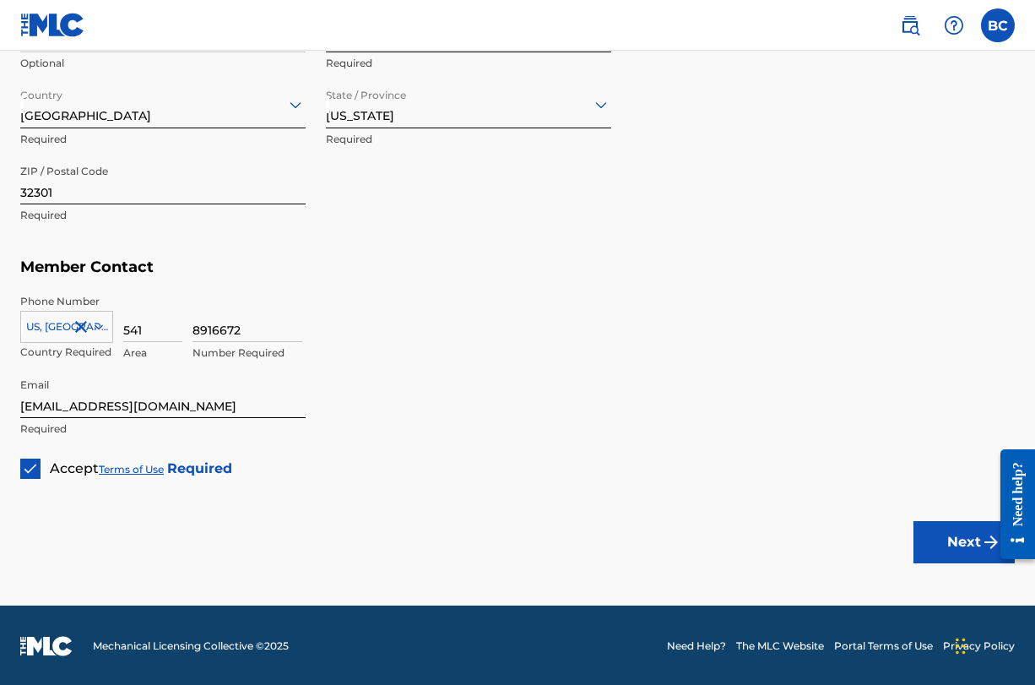
scroll to position [961, 0]
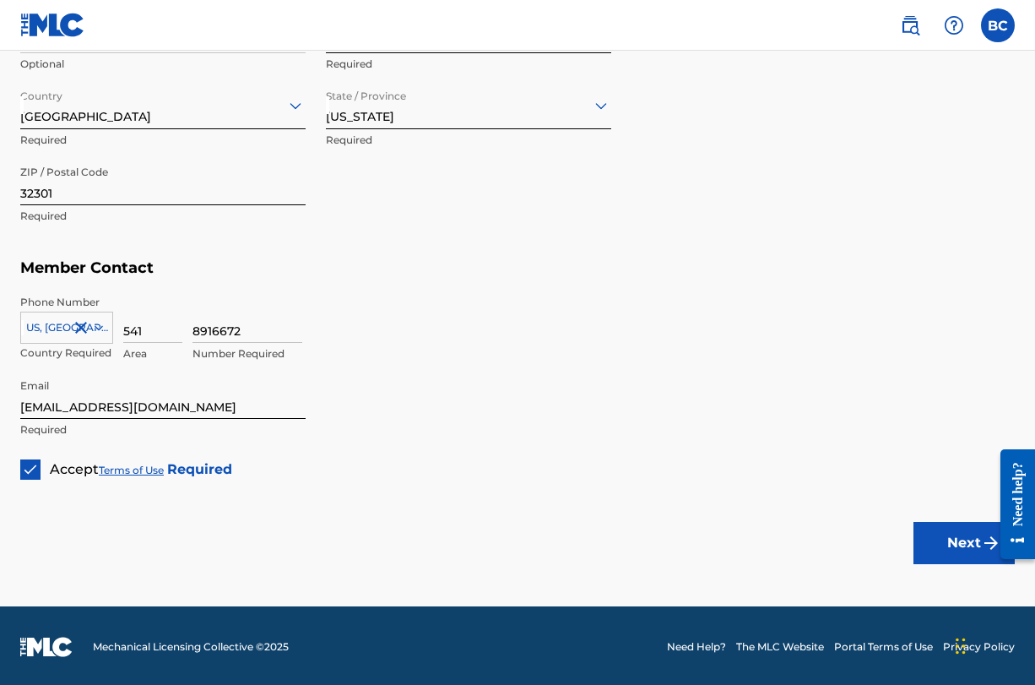
click at [932, 533] on button "Next" at bounding box center [964, 543] width 101 height 42
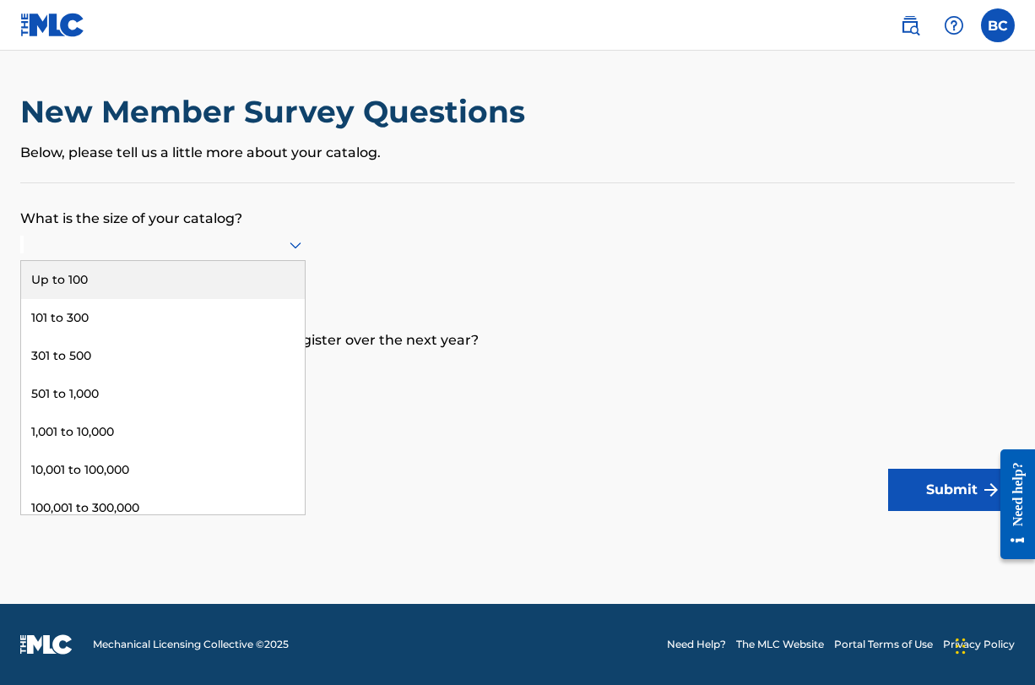
click at [239, 254] on div at bounding box center [162, 244] width 285 height 21
click at [177, 299] on div "Up to 100" at bounding box center [163, 280] width 284 height 38
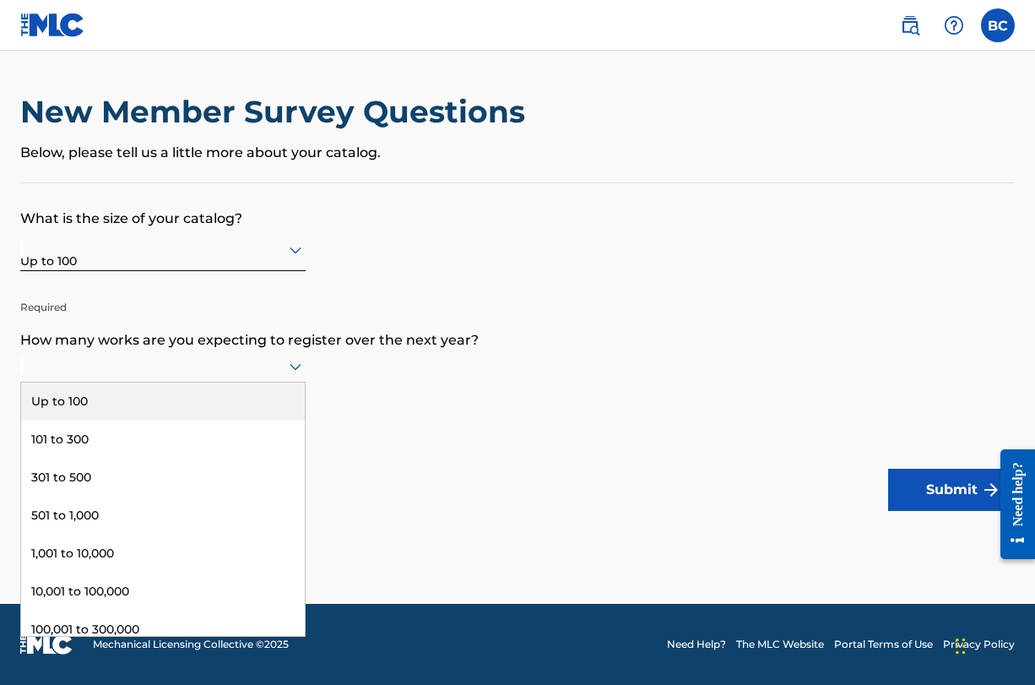
click at [182, 366] on div at bounding box center [162, 366] width 285 height 21
click at [115, 421] on div "Up to 100" at bounding box center [163, 402] width 284 height 38
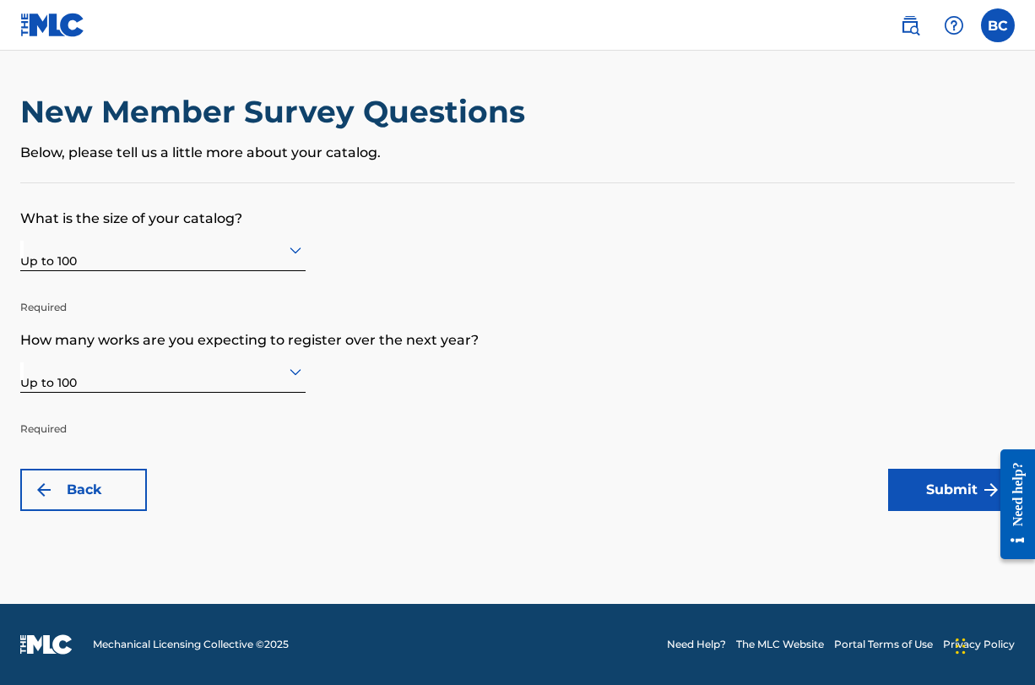
click at [927, 488] on button "Submit" at bounding box center [952, 490] width 127 height 42
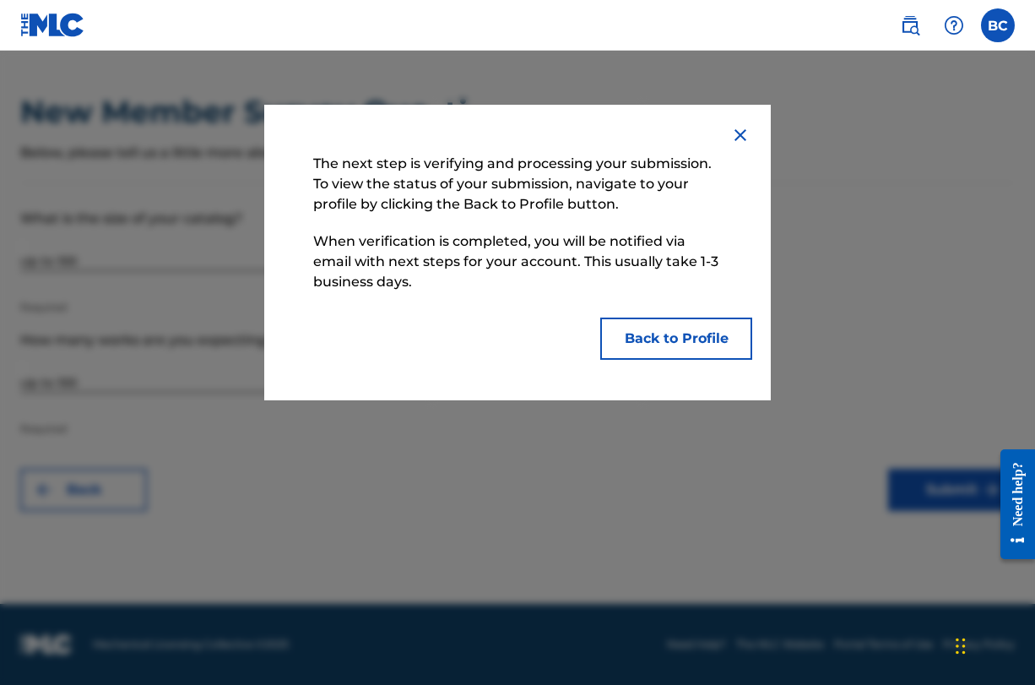
click at [699, 345] on button "Back to Profile" at bounding box center [677, 339] width 152 height 42
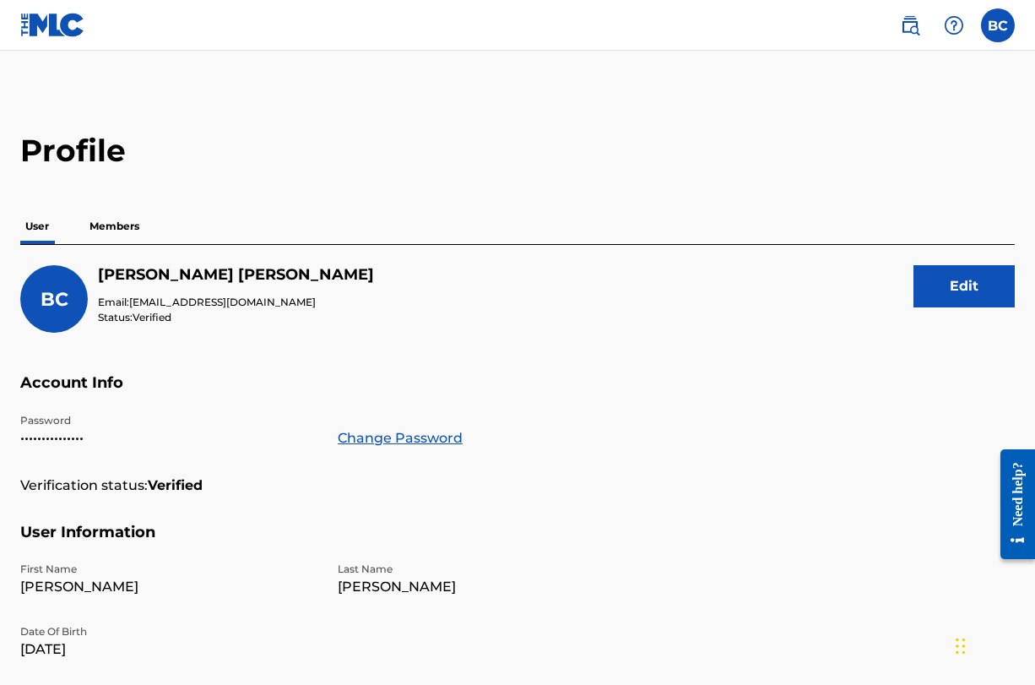
click at [111, 219] on p "Members" at bounding box center [114, 226] width 60 height 35
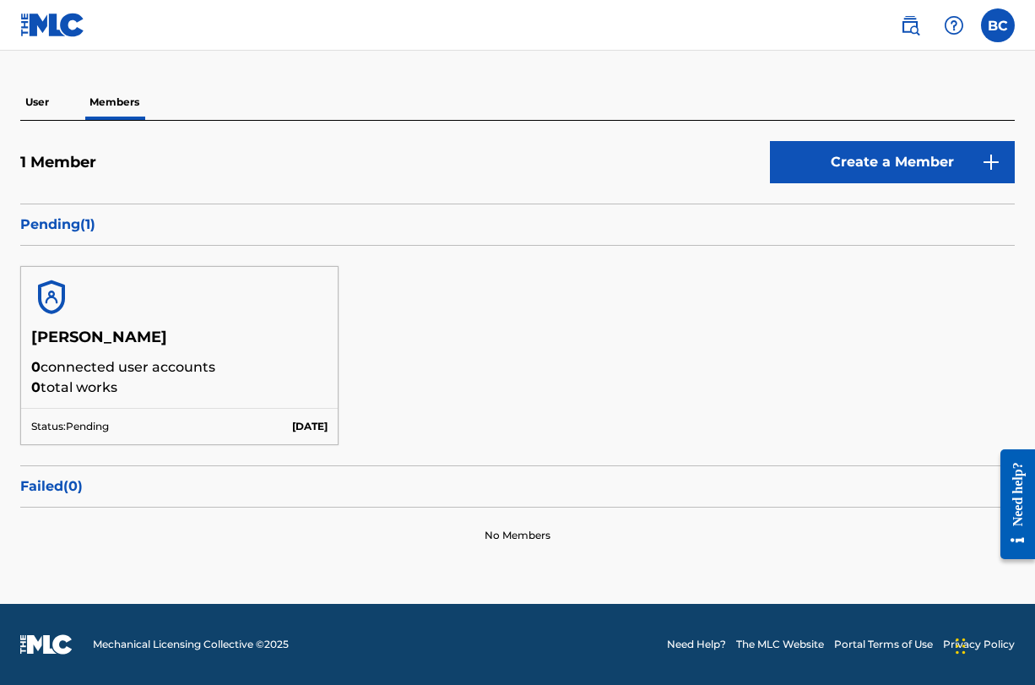
scroll to position [123, 0]
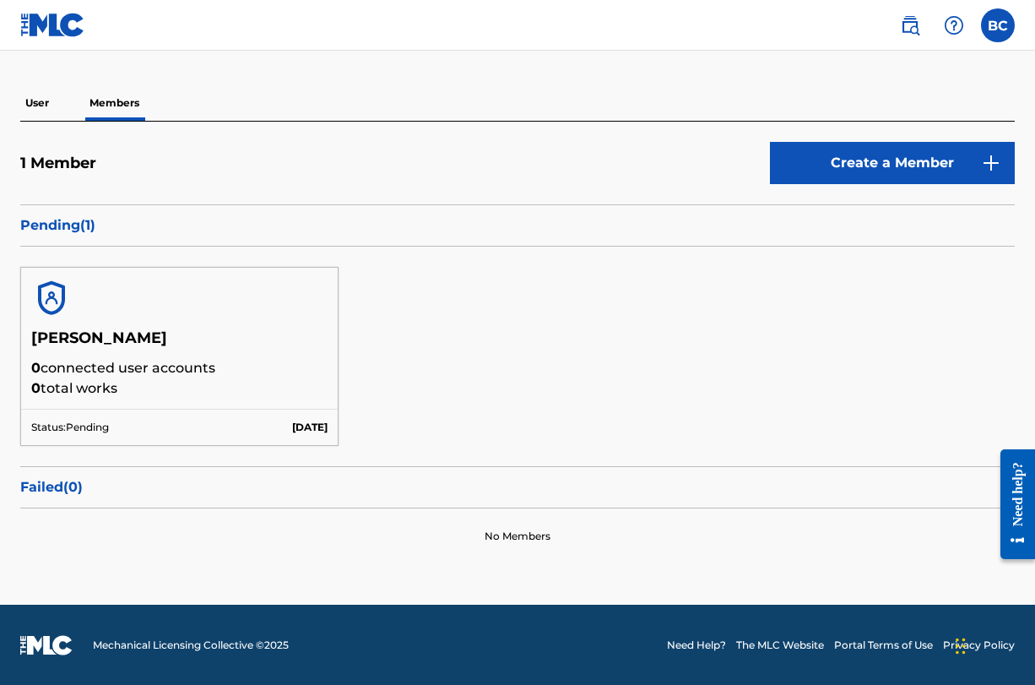
click at [106, 332] on h5 "Ben Carringer" at bounding box center [179, 344] width 296 height 30
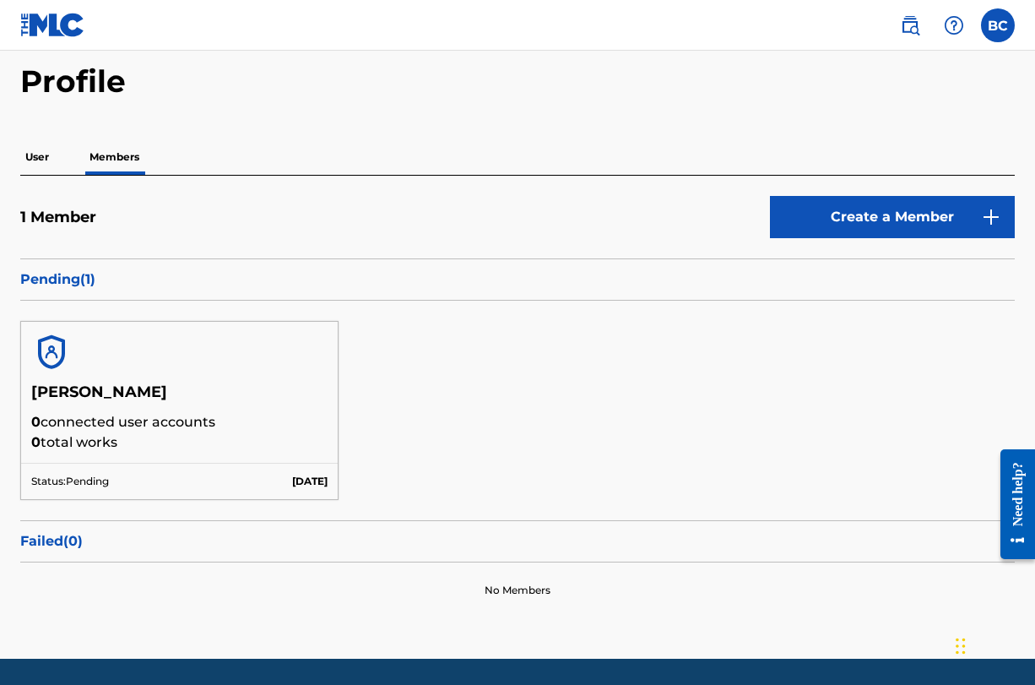
scroll to position [66, 0]
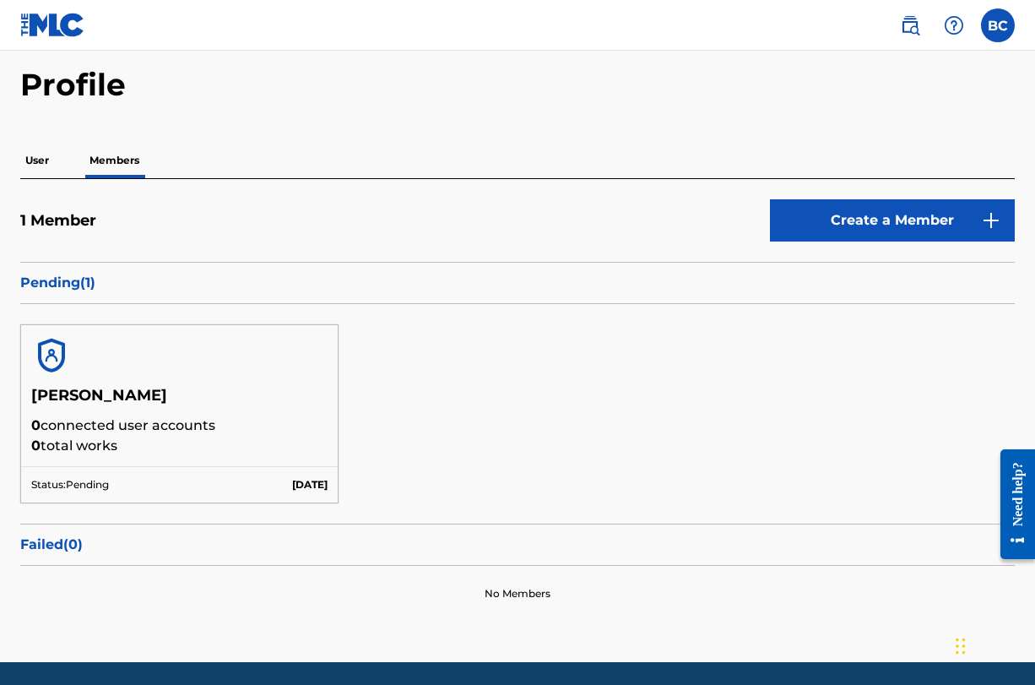
click at [905, 226] on link "Create a Member" at bounding box center [892, 220] width 245 height 42
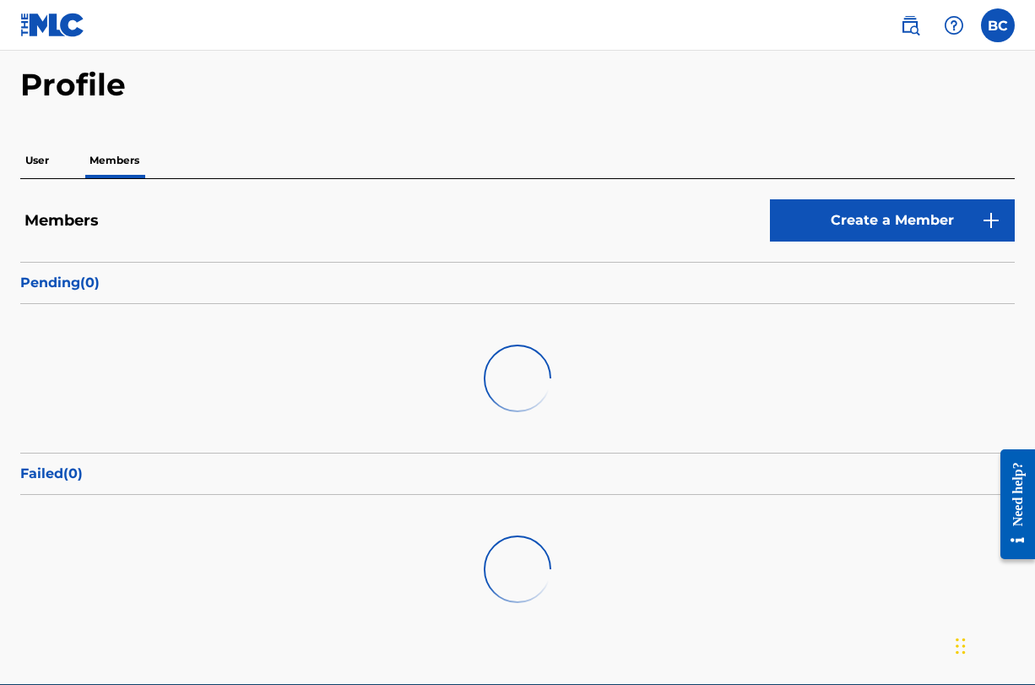
scroll to position [53, 0]
